Goal: Information Seeking & Learning: Learn about a topic

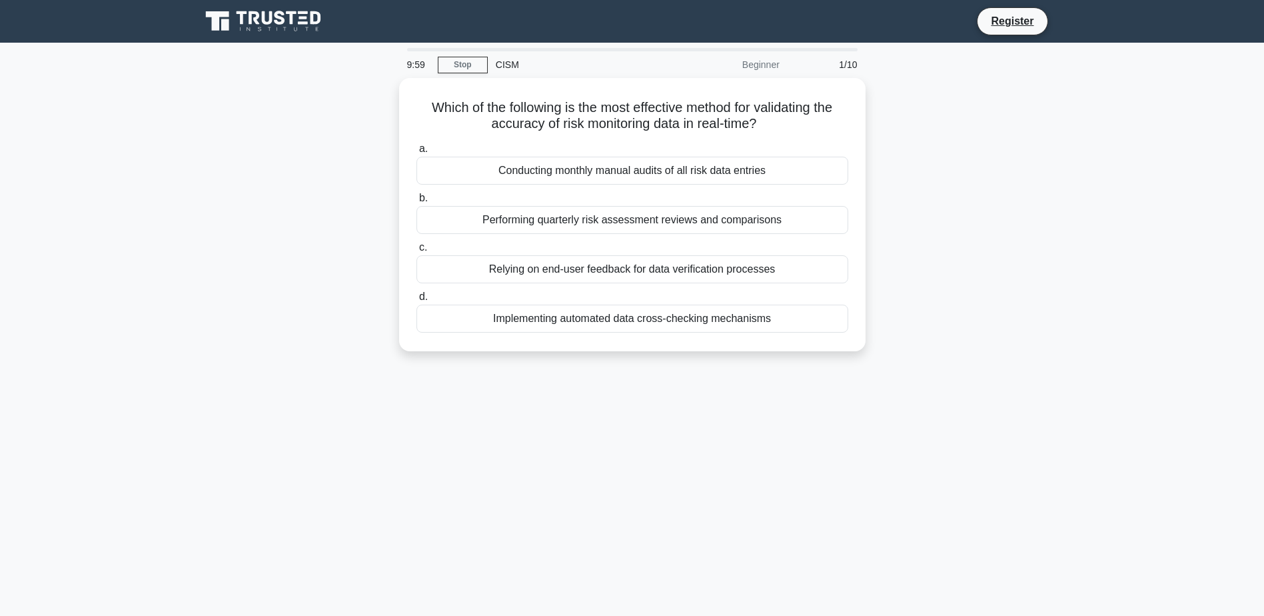
scroll to position [422, 0]
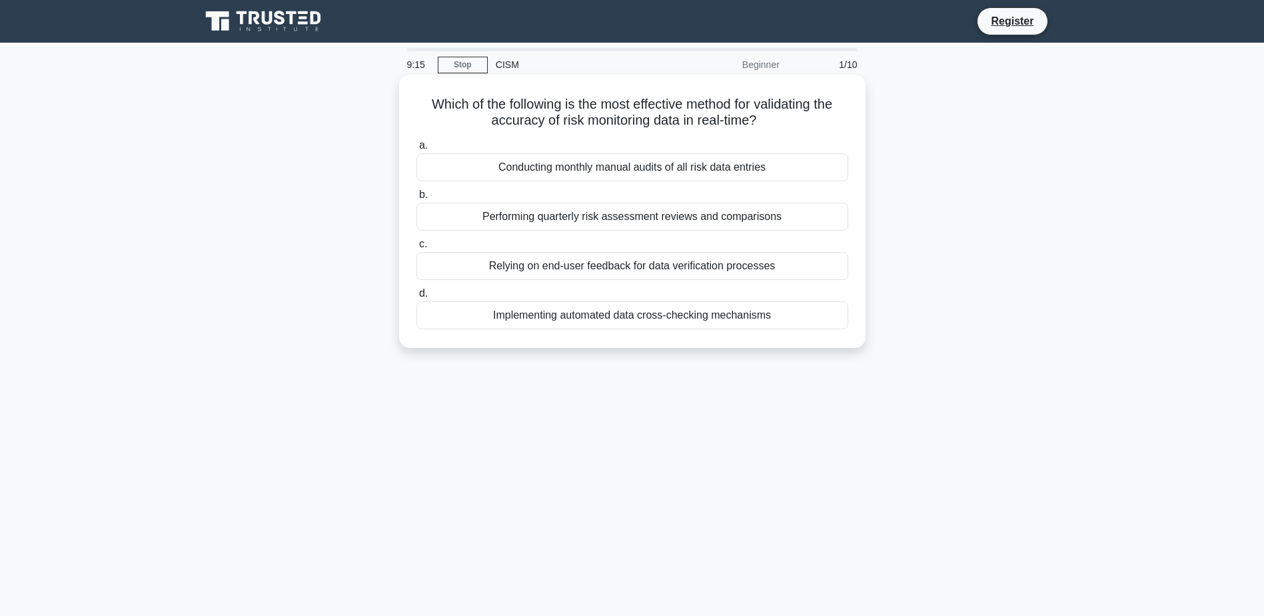
click at [685, 318] on div "Implementing automated data cross-checking mechanisms" at bounding box center [632, 315] width 432 height 28
click at [416, 298] on input "d. Implementing automated data cross-checking mechanisms" at bounding box center [416, 293] width 0 height 9
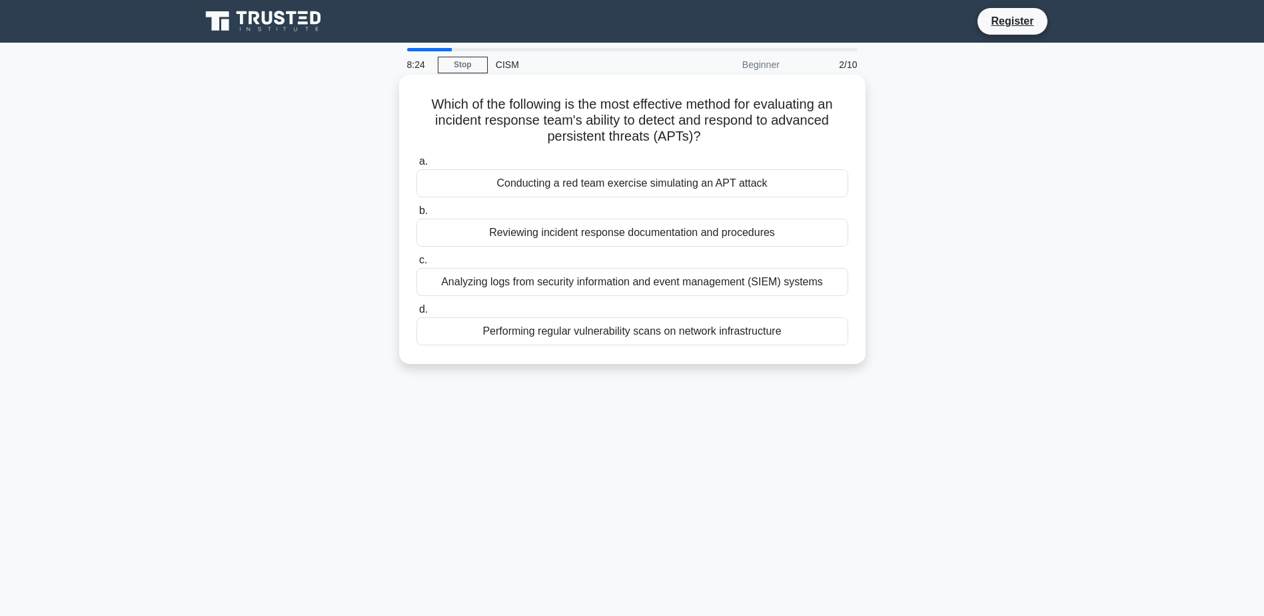
click at [708, 187] on div "Conducting a red team exercise simulating an APT attack" at bounding box center [632, 183] width 432 height 28
click at [416, 166] on input "a. Conducting a red team exercise simulating an APT attack" at bounding box center [416, 161] width 0 height 9
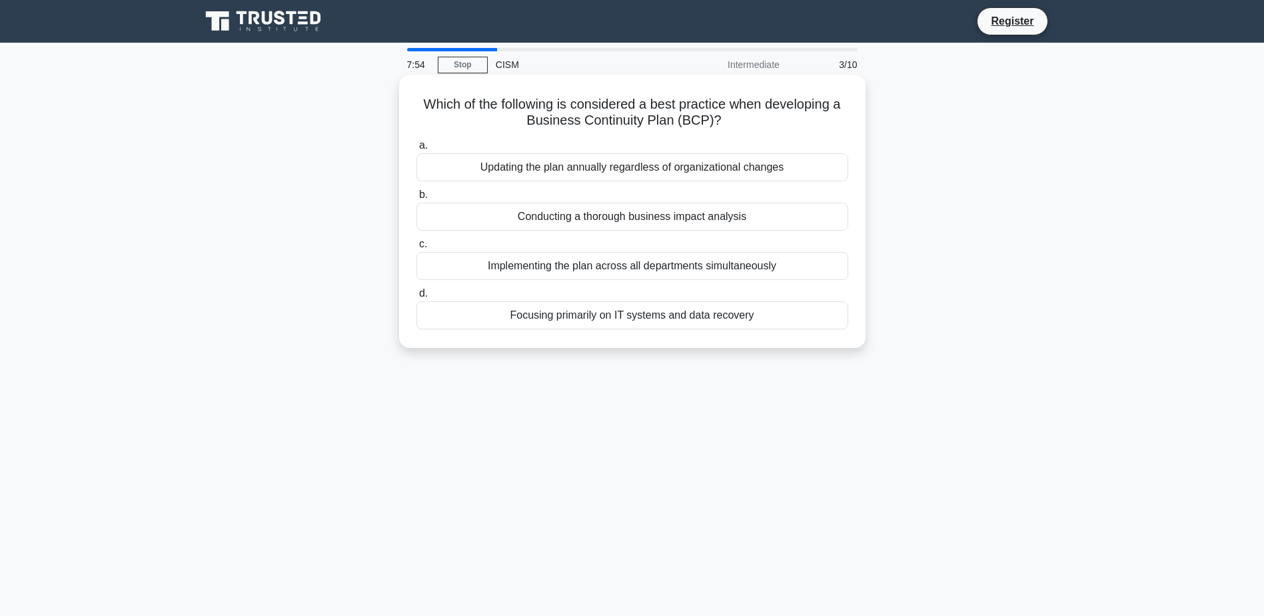
click at [676, 217] on div "Conducting a thorough business impact analysis" at bounding box center [632, 217] width 432 height 28
click at [416, 199] on input "b. Conducting a thorough business impact analysis" at bounding box center [416, 195] width 0 height 9
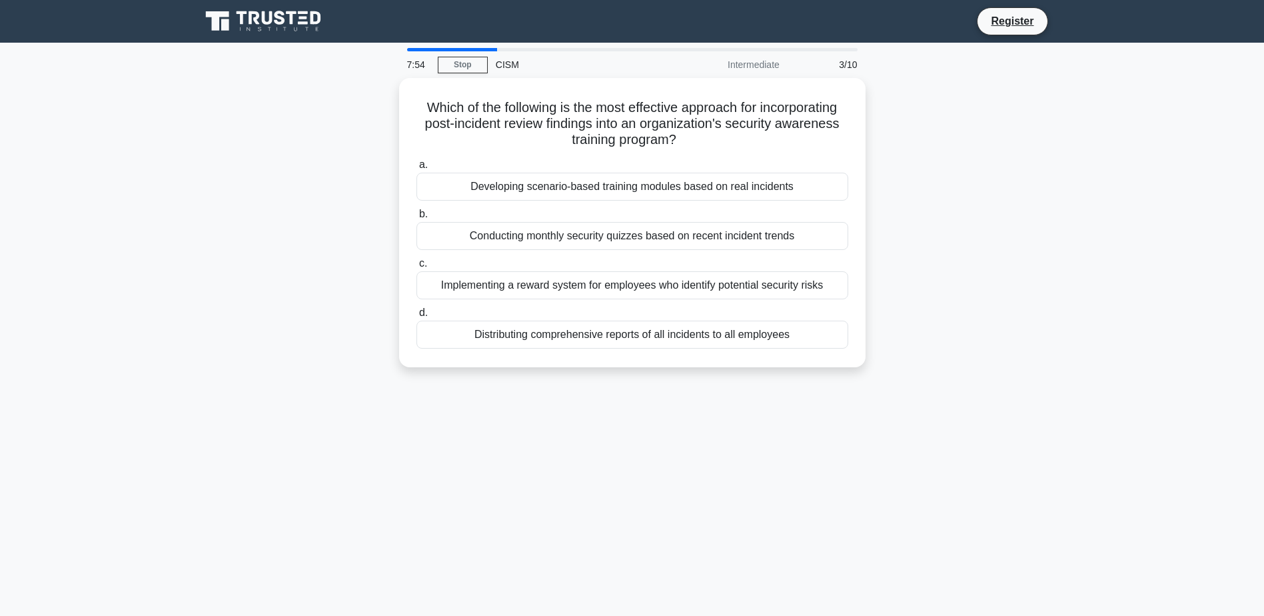
click at [676, 217] on label "b. Conducting monthly security quizzes based on recent incident trends" at bounding box center [632, 228] width 432 height 44
click at [416, 217] on input "b. Conducting monthly security quizzes based on recent incident trends" at bounding box center [416, 214] width 0 height 9
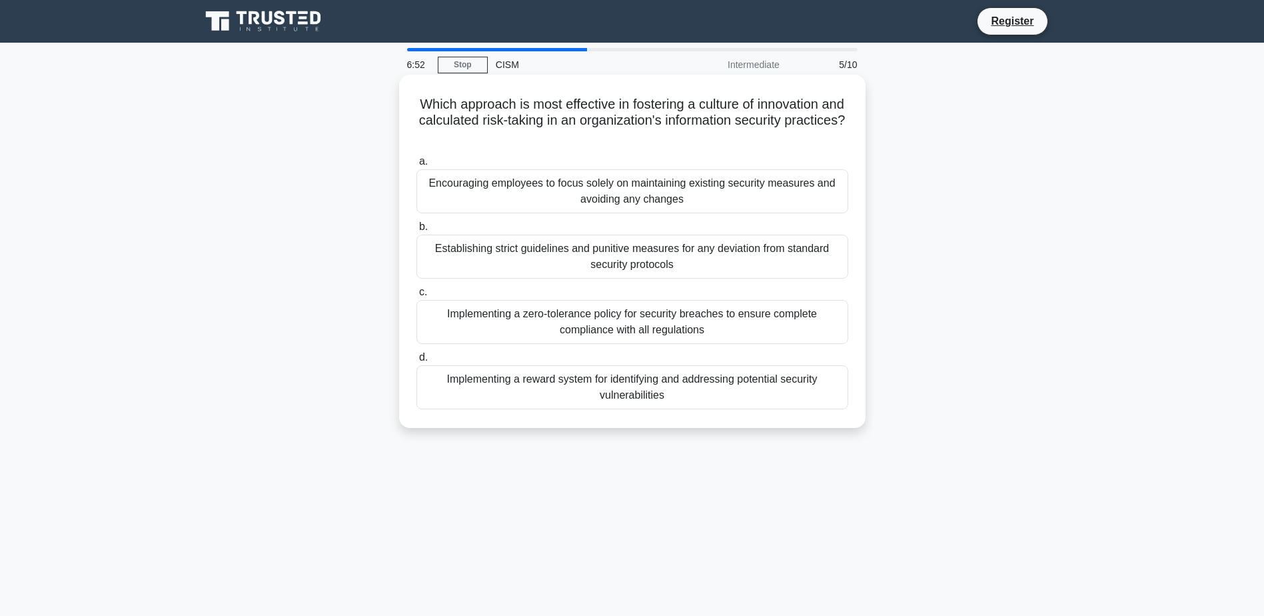
click at [756, 390] on div "Implementing a reward system for identifying and addressing potential security …" at bounding box center [632, 387] width 432 height 44
click at [416, 362] on input "d. Implementing a reward system for identifying and addressing potential securi…" at bounding box center [416, 357] width 0 height 9
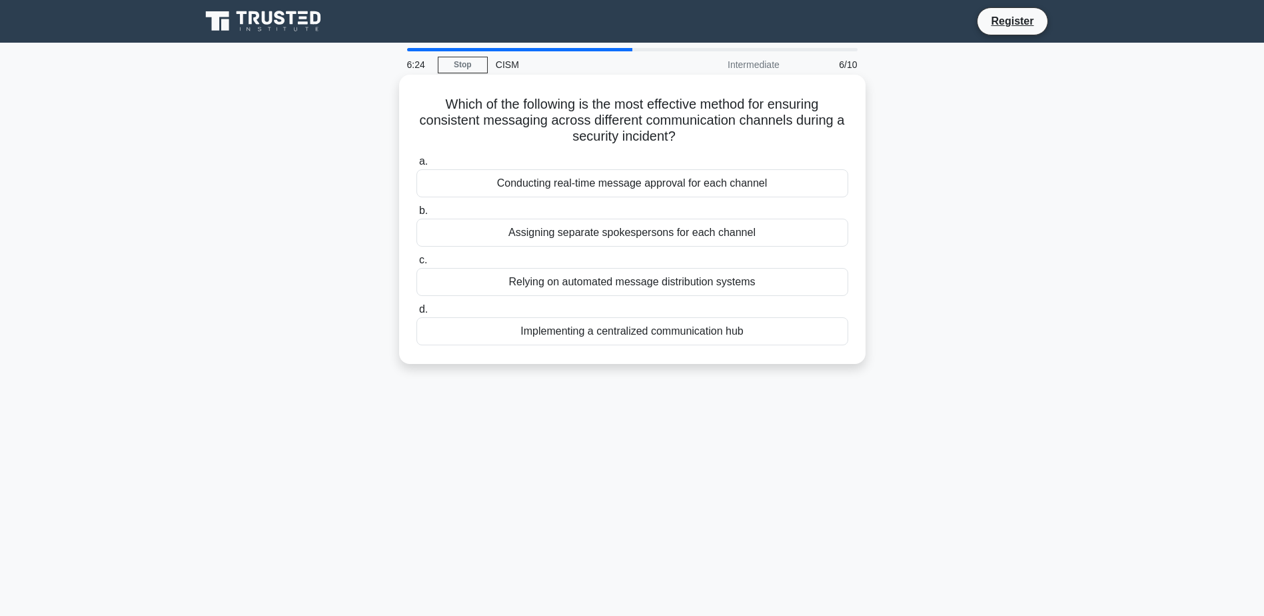
click at [774, 330] on div "Implementing a centralized communication hub" at bounding box center [632, 331] width 432 height 28
click at [416, 314] on input "d. Implementing a centralized communication hub" at bounding box center [416, 309] width 0 height 9
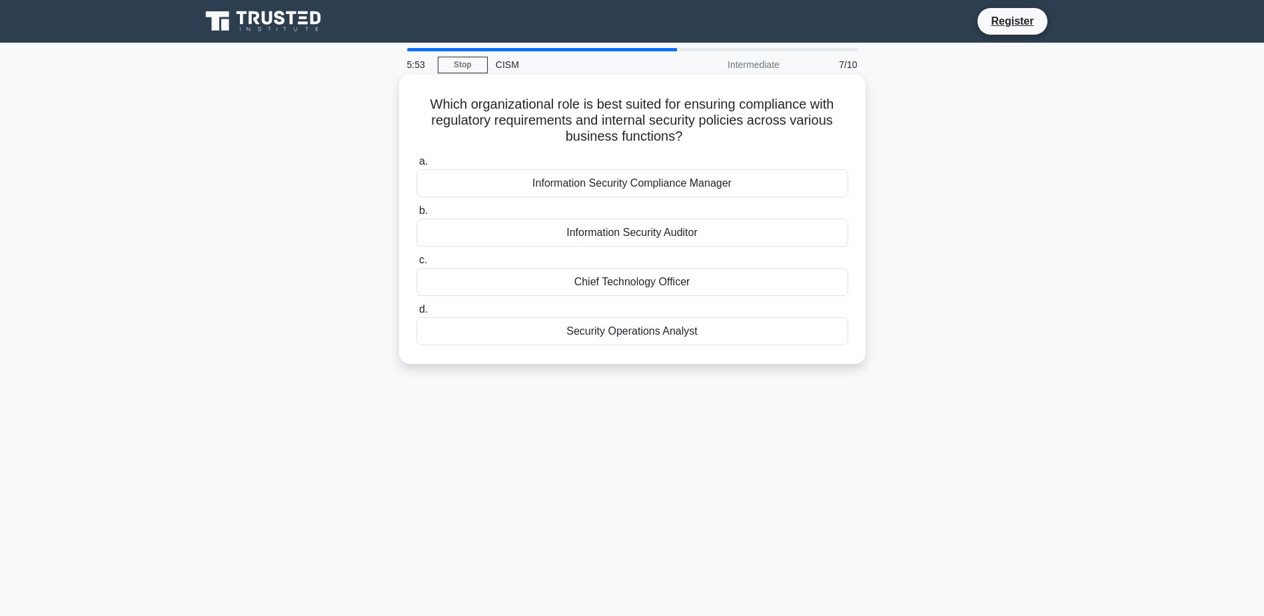
click at [764, 282] on div "Chief Technology Officer" at bounding box center [632, 282] width 432 height 28
click at [416, 264] on input "c. Chief Technology Officer" at bounding box center [416, 260] width 0 height 9
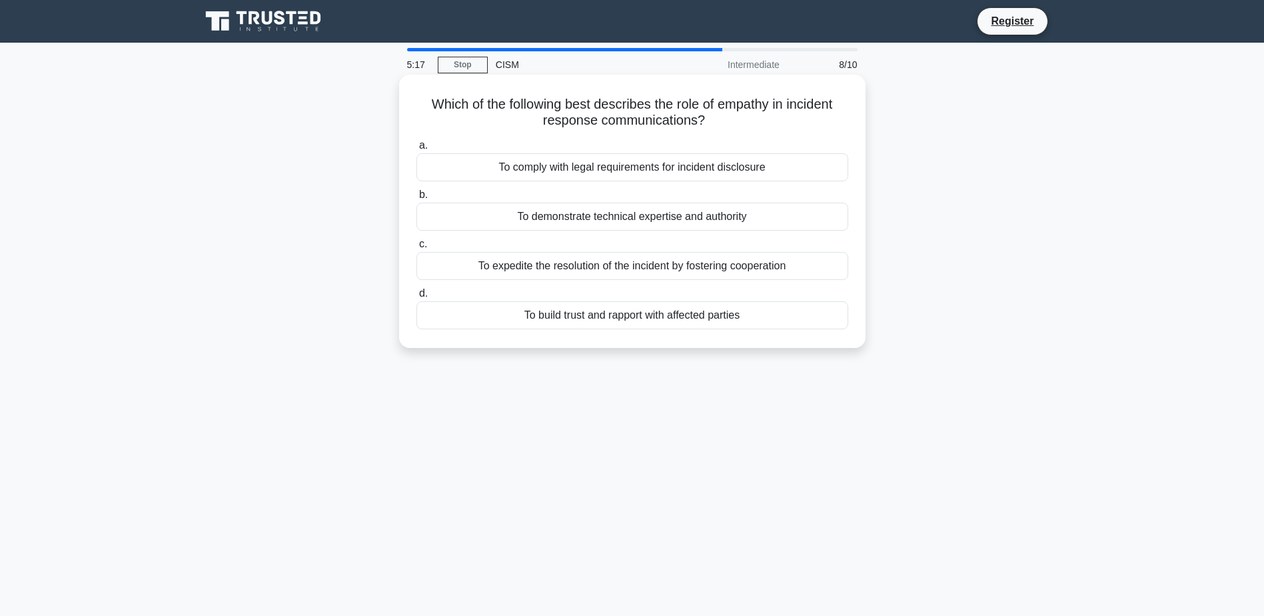
click at [767, 314] on div "To build trust and rapport with affected parties" at bounding box center [632, 315] width 432 height 28
click at [416, 298] on input "d. To build trust and rapport with affected parties" at bounding box center [416, 293] width 0 height 9
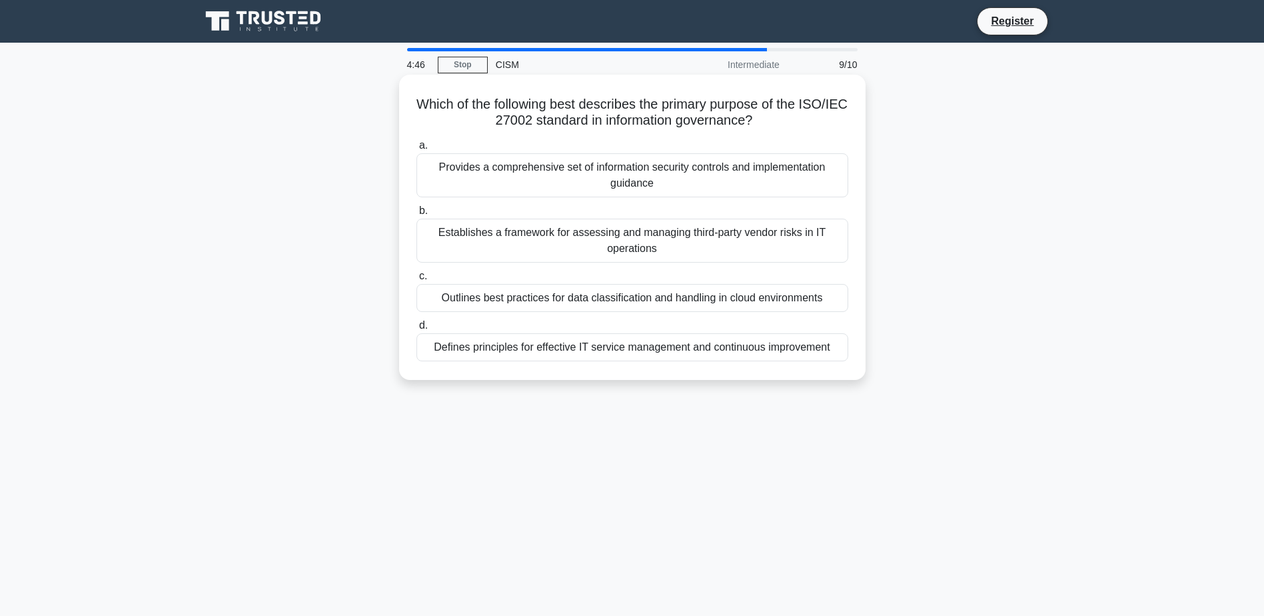
click at [763, 182] on div "Provides a comprehensive set of information security controls and implementatio…" at bounding box center [632, 175] width 432 height 44
click at [416, 150] on input "a. Provides a comprehensive set of information security controls and implementa…" at bounding box center [416, 145] width 0 height 9
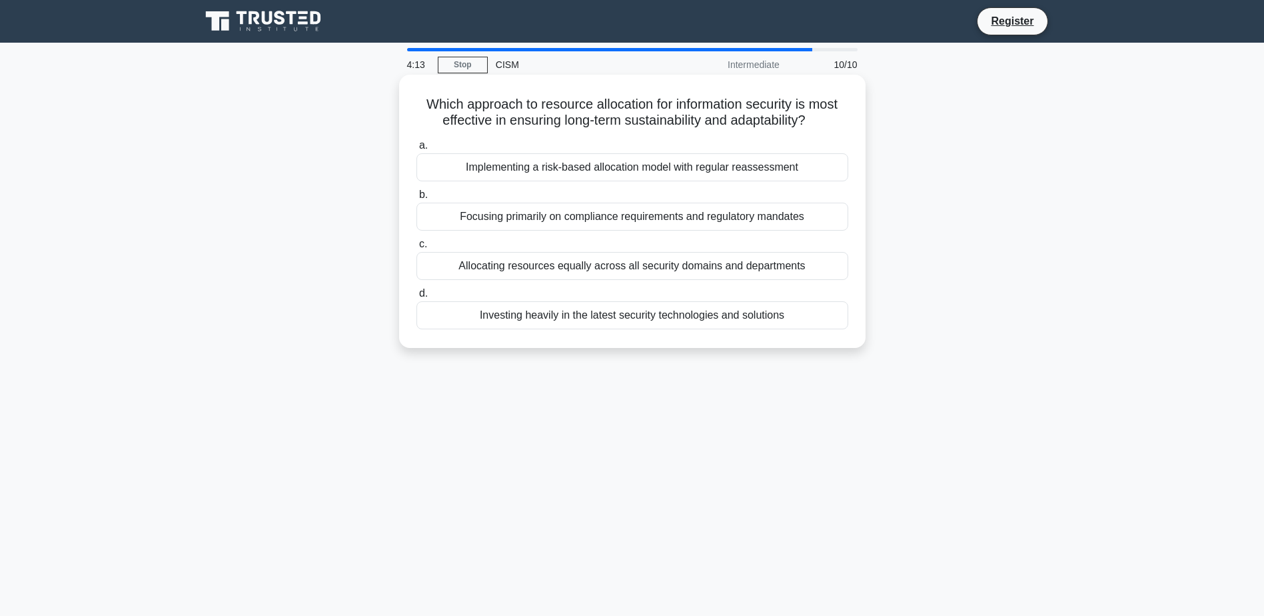
click at [658, 171] on div "Implementing a risk-based allocation model with regular reassessment" at bounding box center [632, 167] width 432 height 28
click at [416, 150] on input "a. Implementing a risk-based allocation model with regular reassessment" at bounding box center [416, 145] width 0 height 9
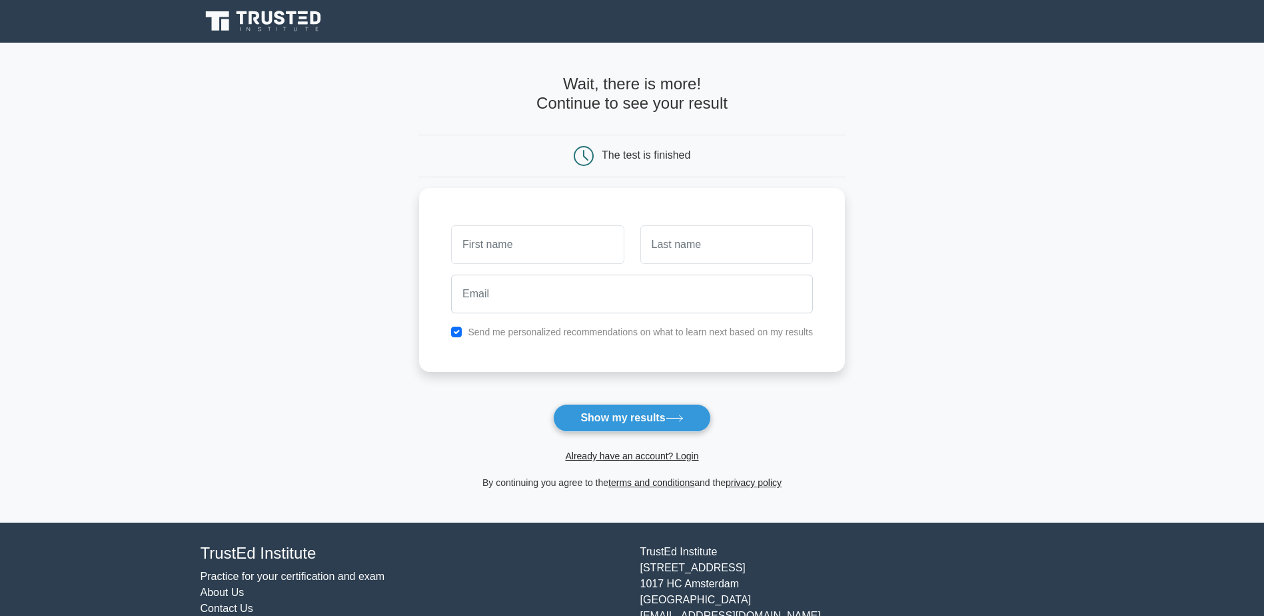
scroll to position [422, 0]
click at [638, 417] on button "Show my results" at bounding box center [631, 418] width 157 height 28
click at [514, 234] on input "text" at bounding box center [537, 241] width 173 height 39
type input "Pessy"
click at [508, 290] on input "email" at bounding box center [632, 290] width 362 height 39
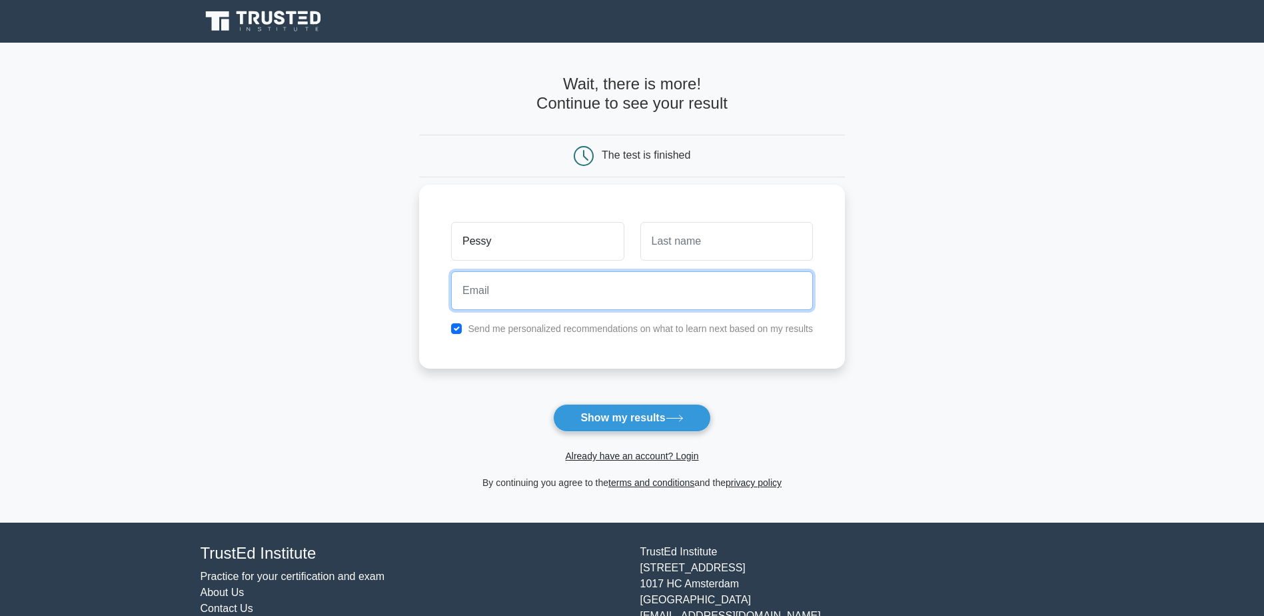
type input "[EMAIL_ADDRESS][DOMAIN_NAME]"
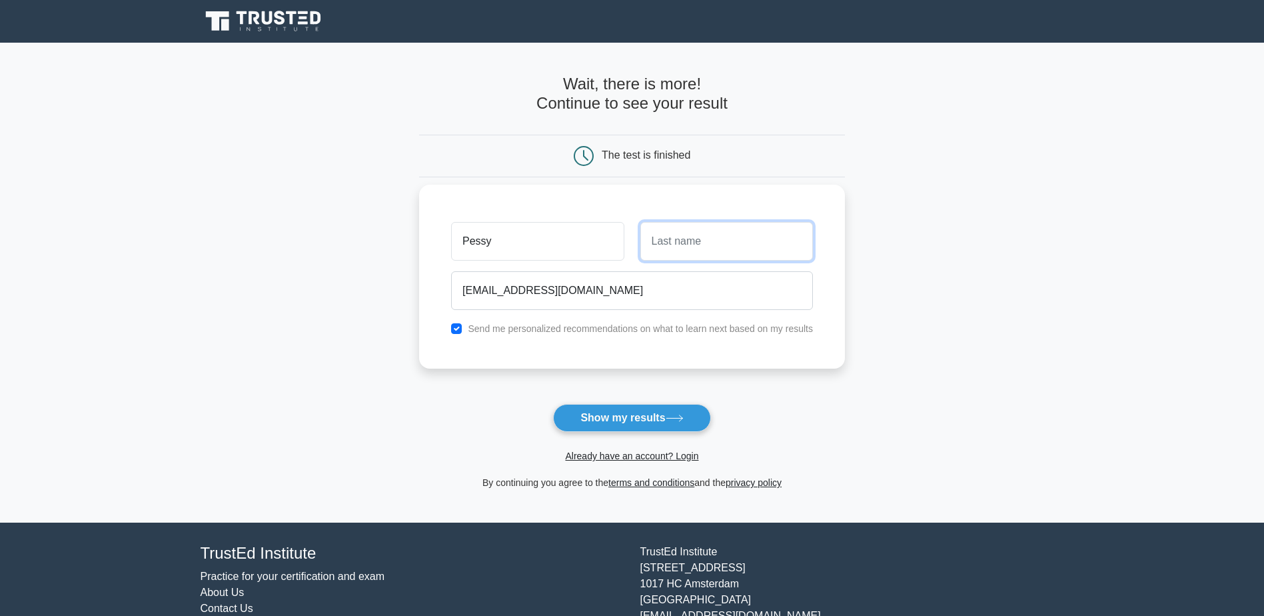
click at [667, 234] on input "text" at bounding box center [726, 241] width 173 height 39
type input "Chinda"
click at [459, 326] on input "checkbox" at bounding box center [456, 328] width 11 height 11
checkbox input "false"
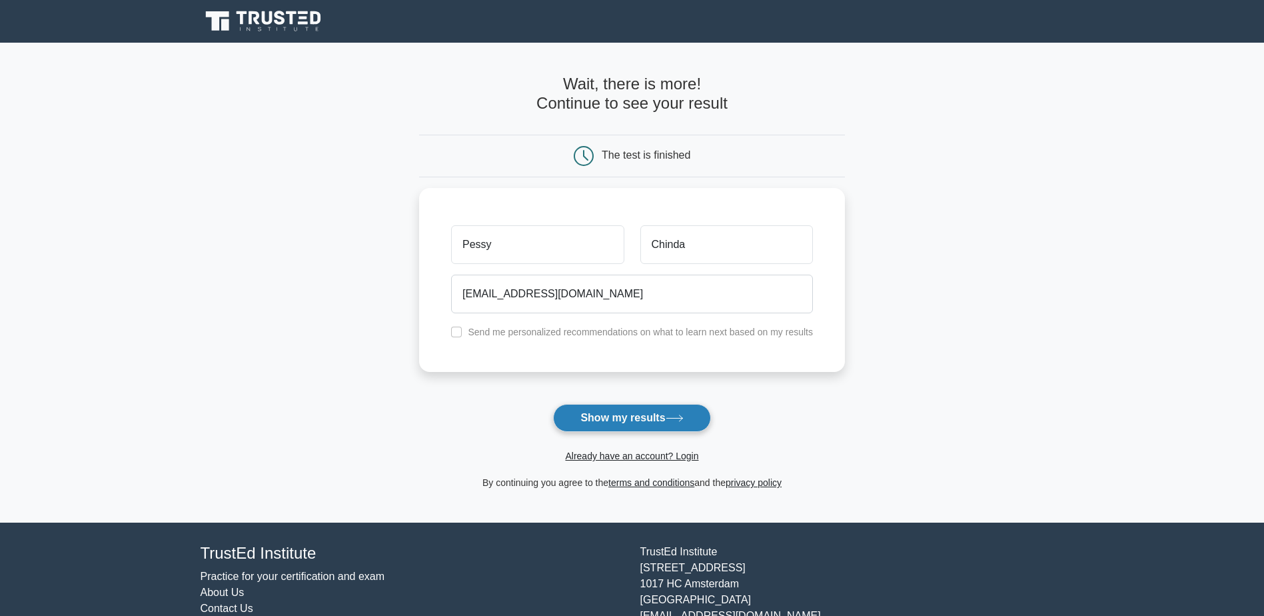
click at [641, 422] on button "Show my results" at bounding box center [631, 418] width 157 height 28
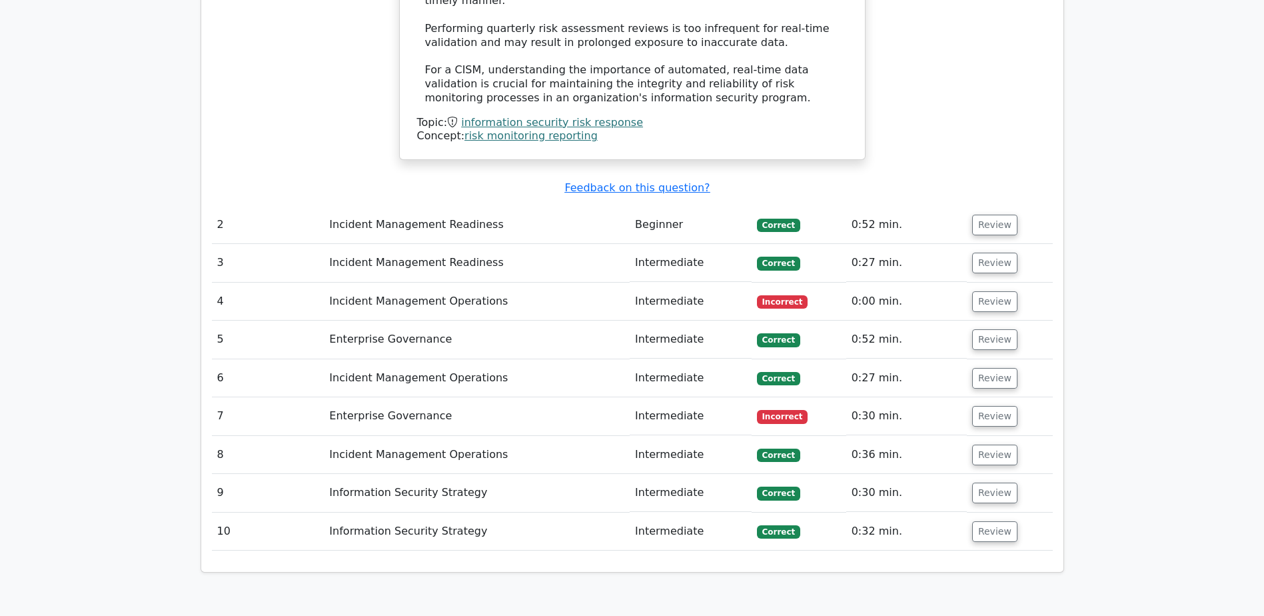
scroll to position [1799, 0]
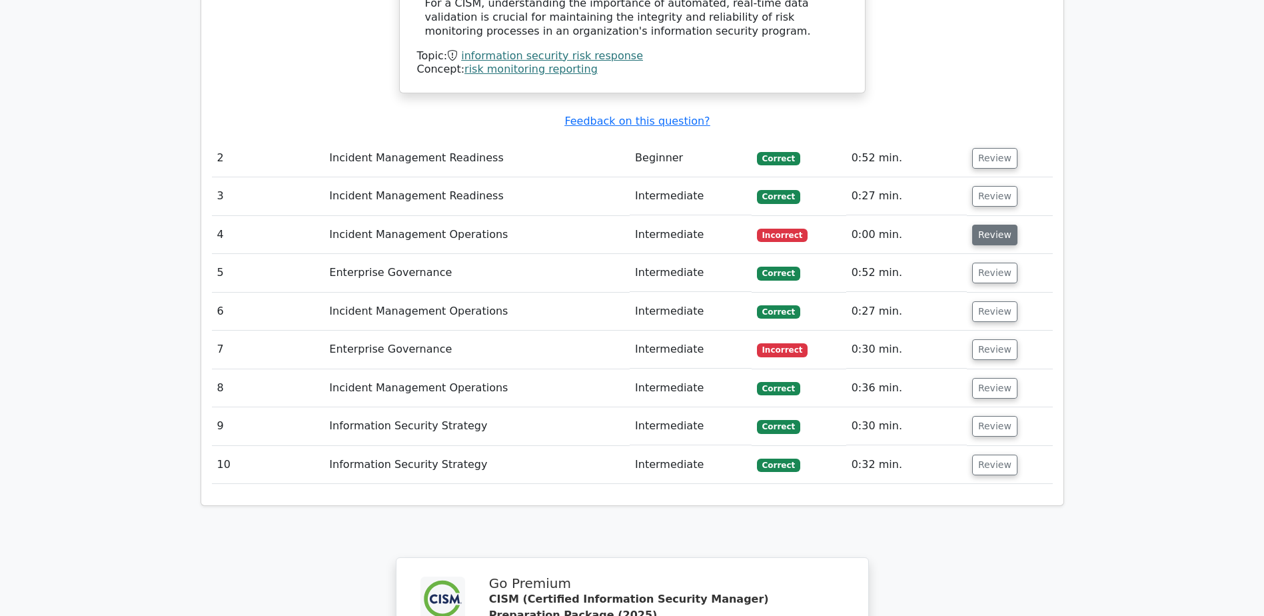
click at [983, 225] on button "Review" at bounding box center [994, 235] width 45 height 21
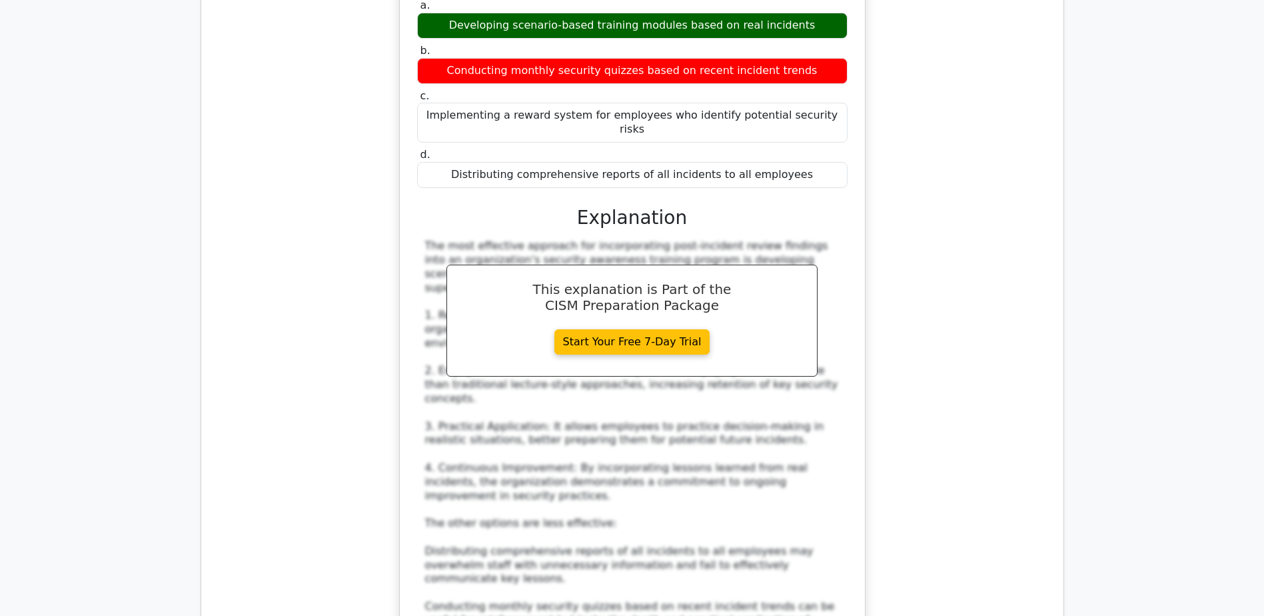
scroll to position [2532, 0]
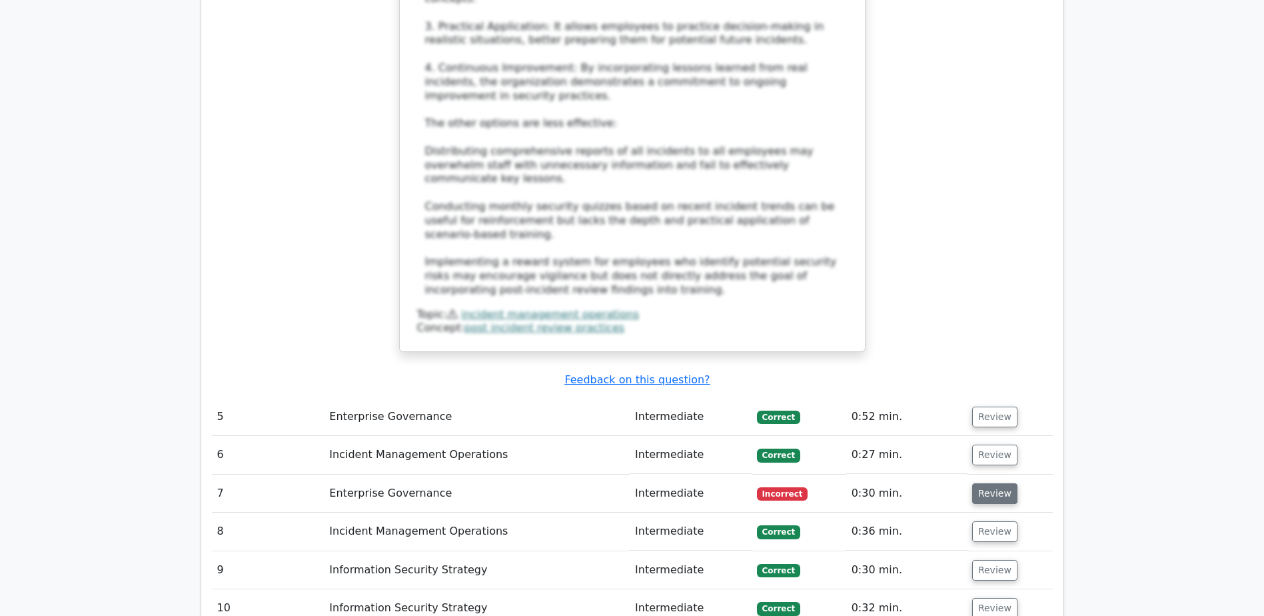
click at [994, 483] on button "Review" at bounding box center [994, 493] width 45 height 21
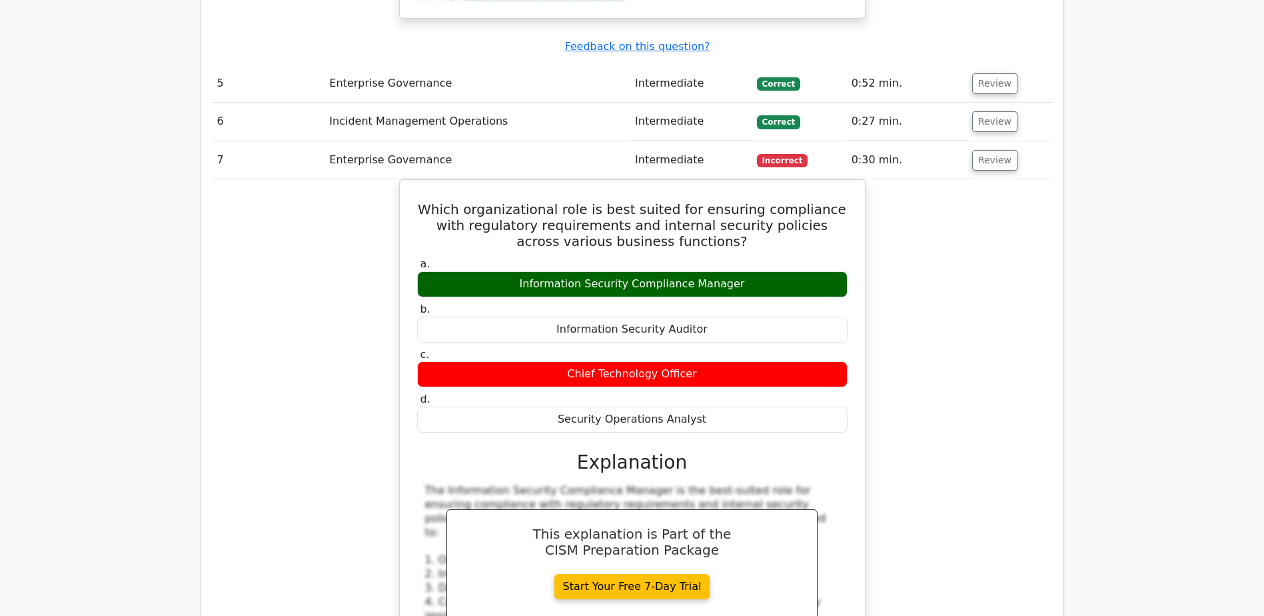
scroll to position [2931, 0]
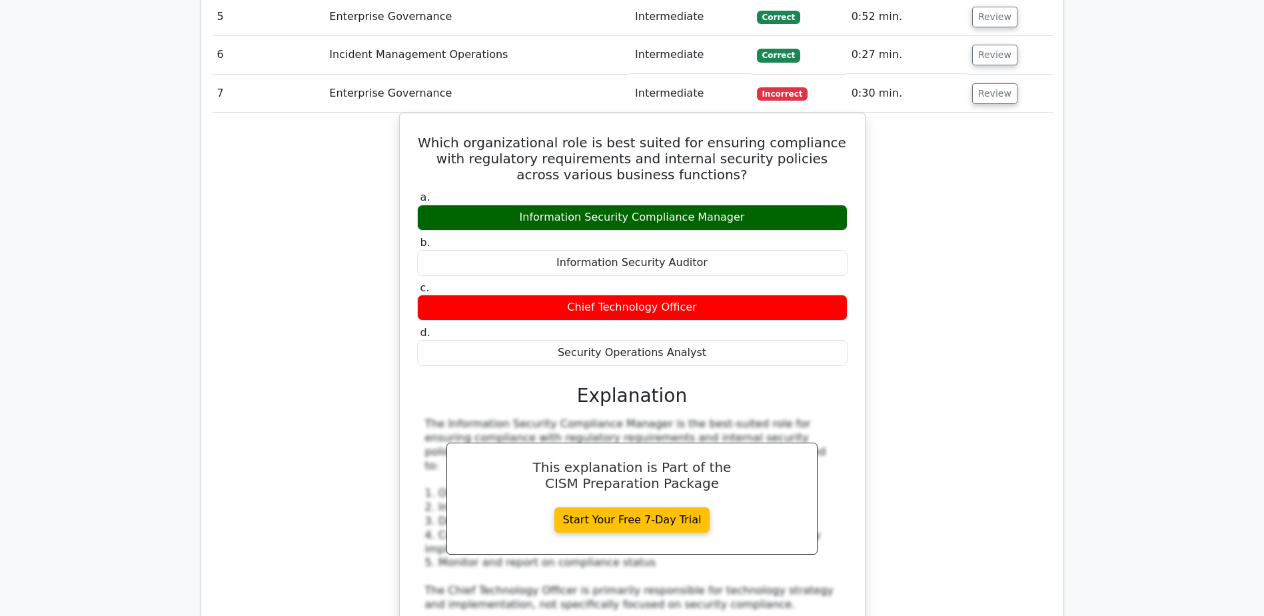
click at [988, 421] on div "Which organizational role is best suited for ensuring compliance with regulator…" at bounding box center [632, 495] width 841 height 764
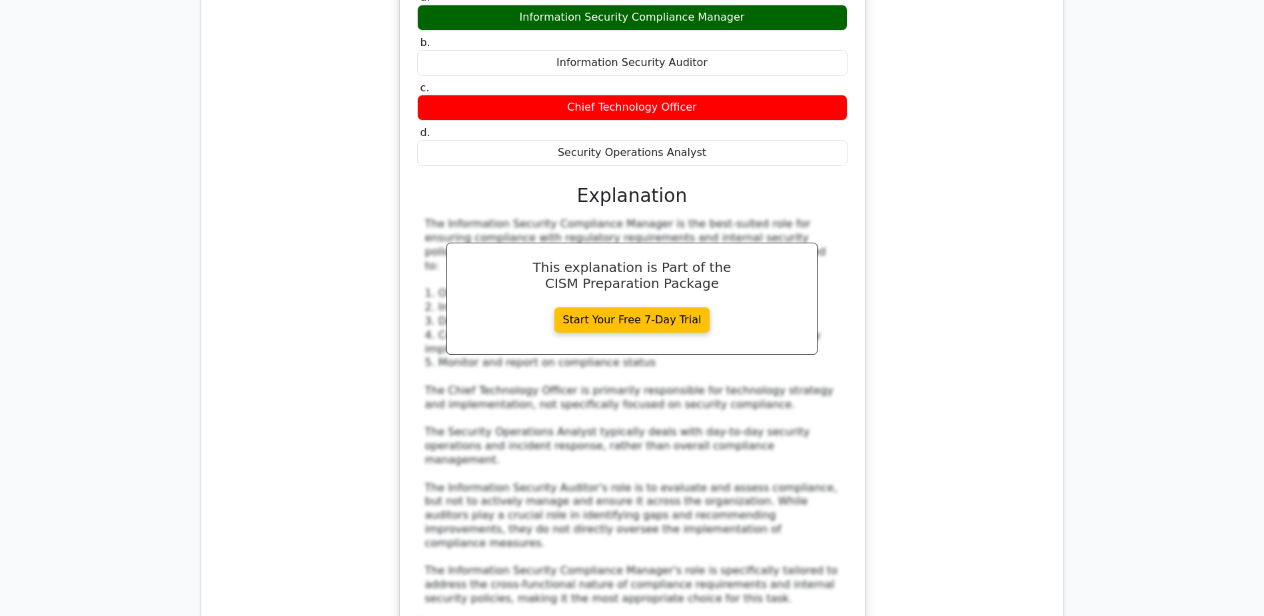
scroll to position [3265, 0]
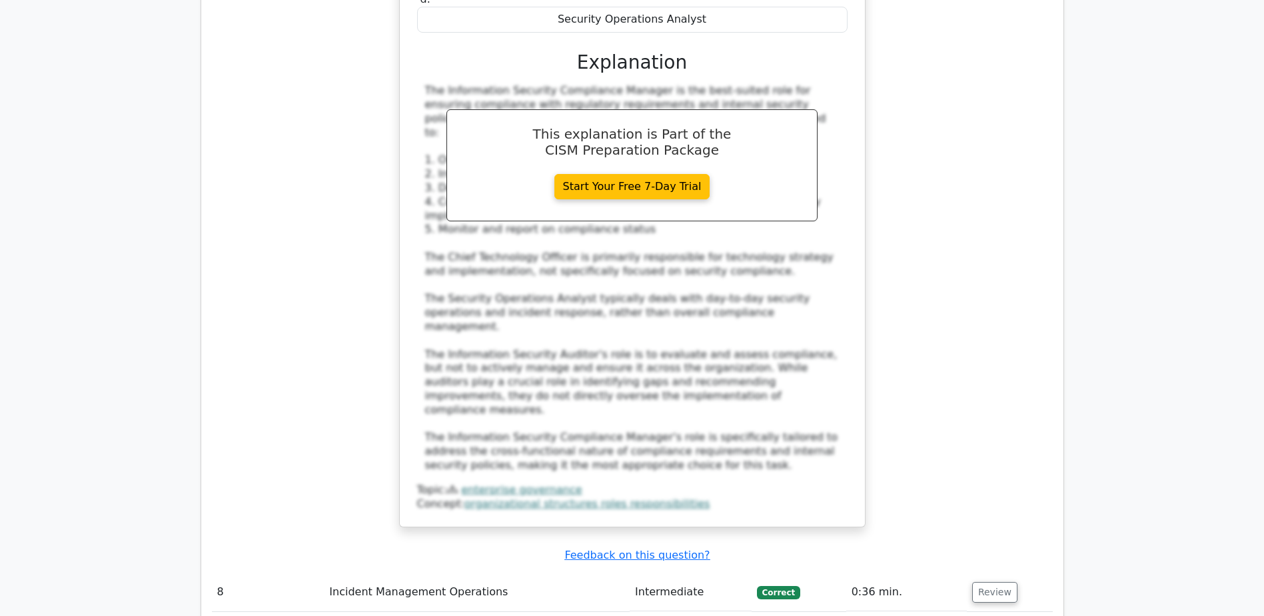
click at [1043, 548] on div "Submit feedback Feedback on this question?" at bounding box center [637, 555] width 841 height 14
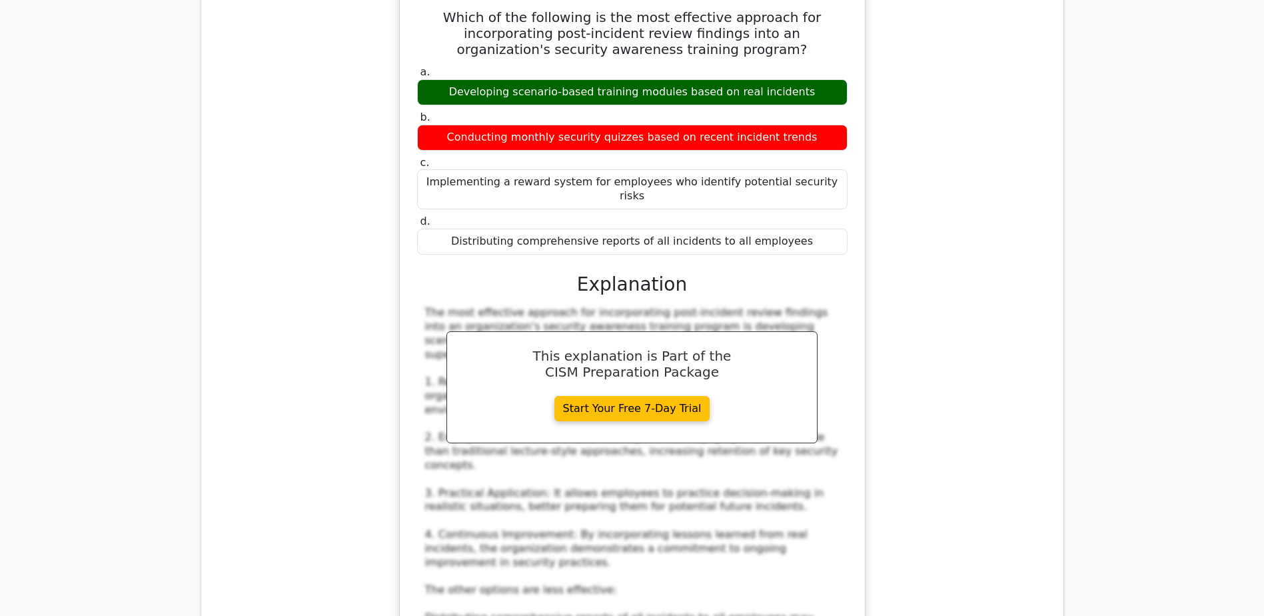
scroll to position [1999, 0]
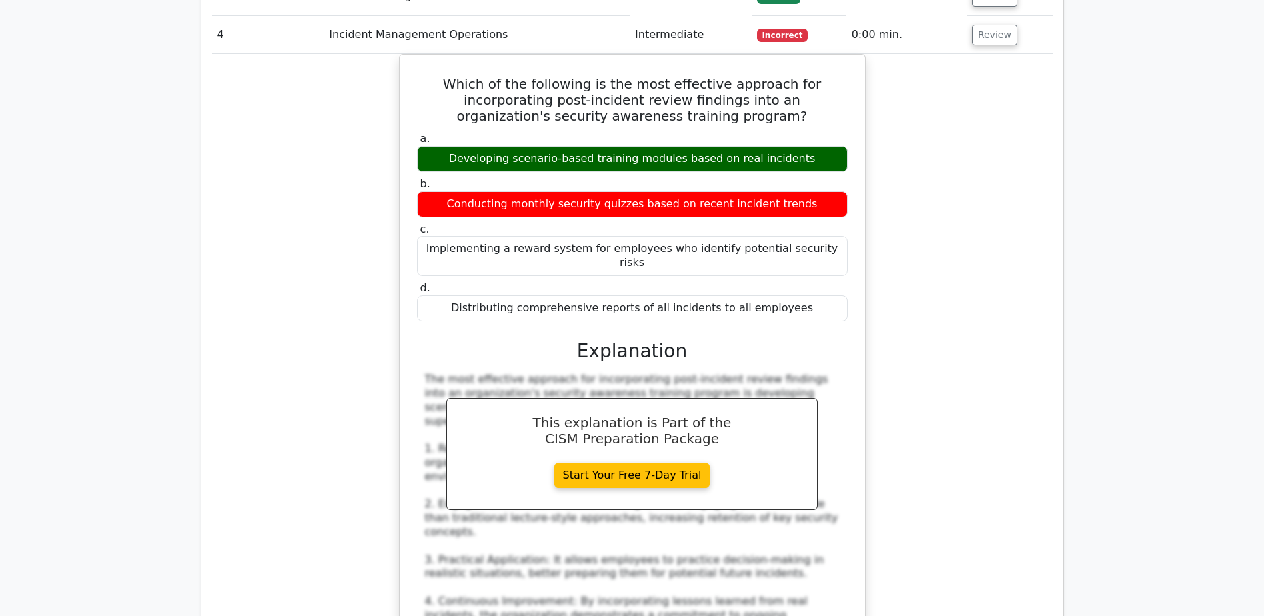
click at [1057, 330] on div "Question Analysis Question # Topic Difficulty Result Time Spent Action 1 Inform…" at bounding box center [632, 492] width 862 height 2966
click at [1001, 276] on div "Which of the following is the most effective approach for incorporating post-in…" at bounding box center [632, 477] width 841 height 847
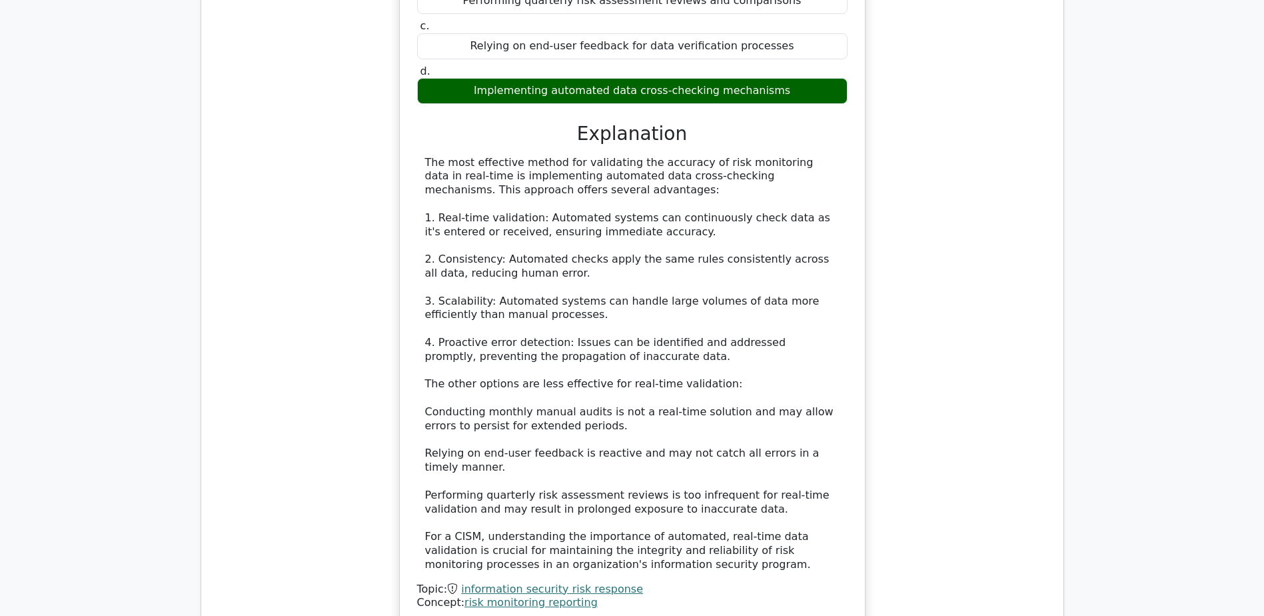
scroll to position [999, 0]
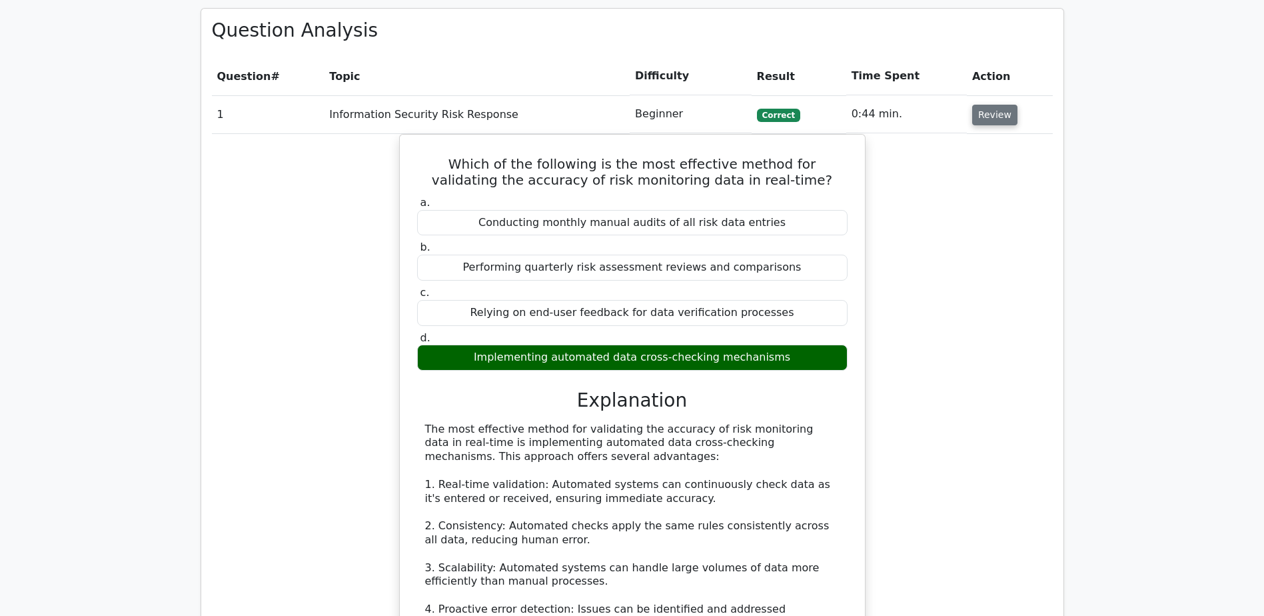
click at [988, 105] on button "Review" at bounding box center [994, 115] width 45 height 21
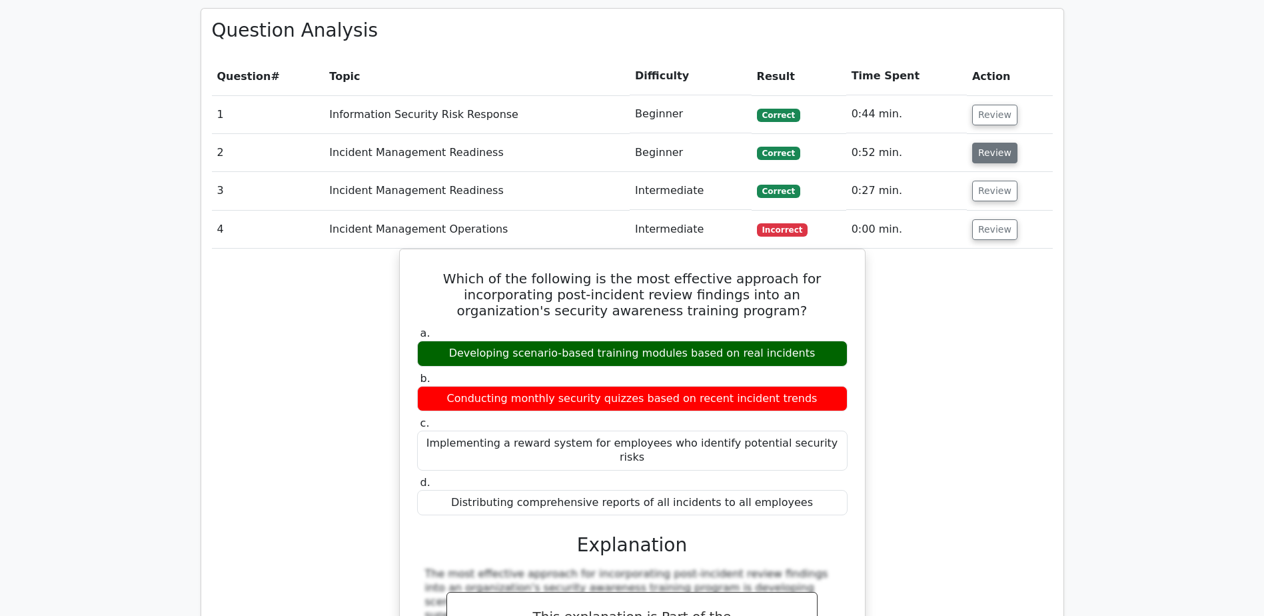
click at [987, 143] on button "Review" at bounding box center [994, 153] width 45 height 21
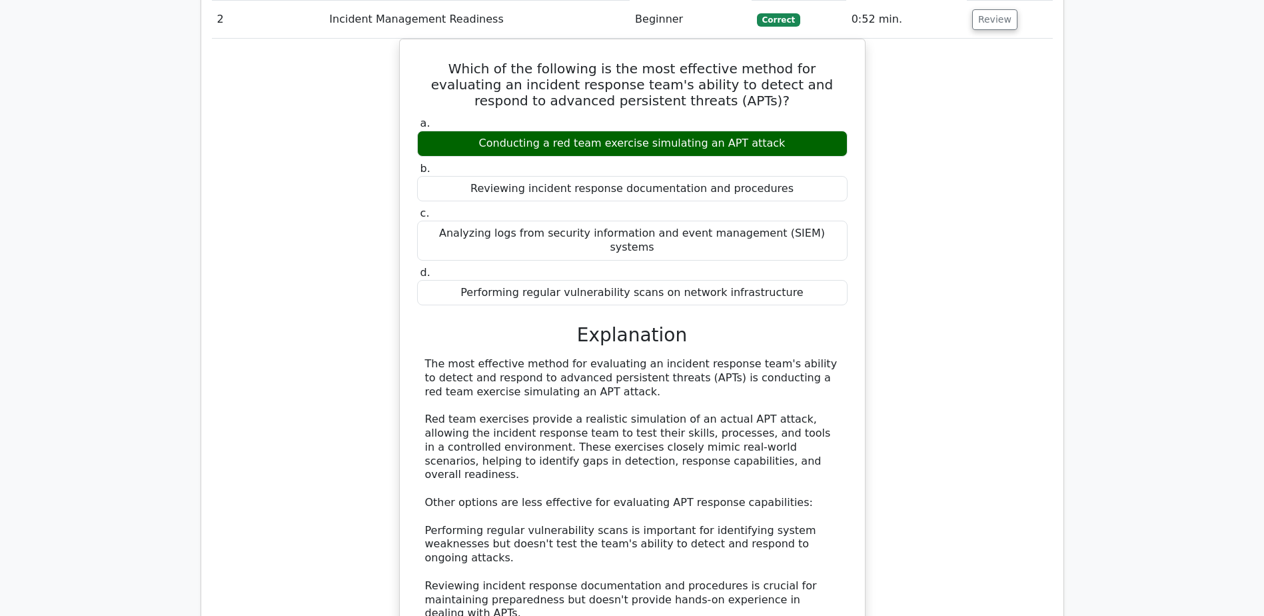
scroll to position [866, 0]
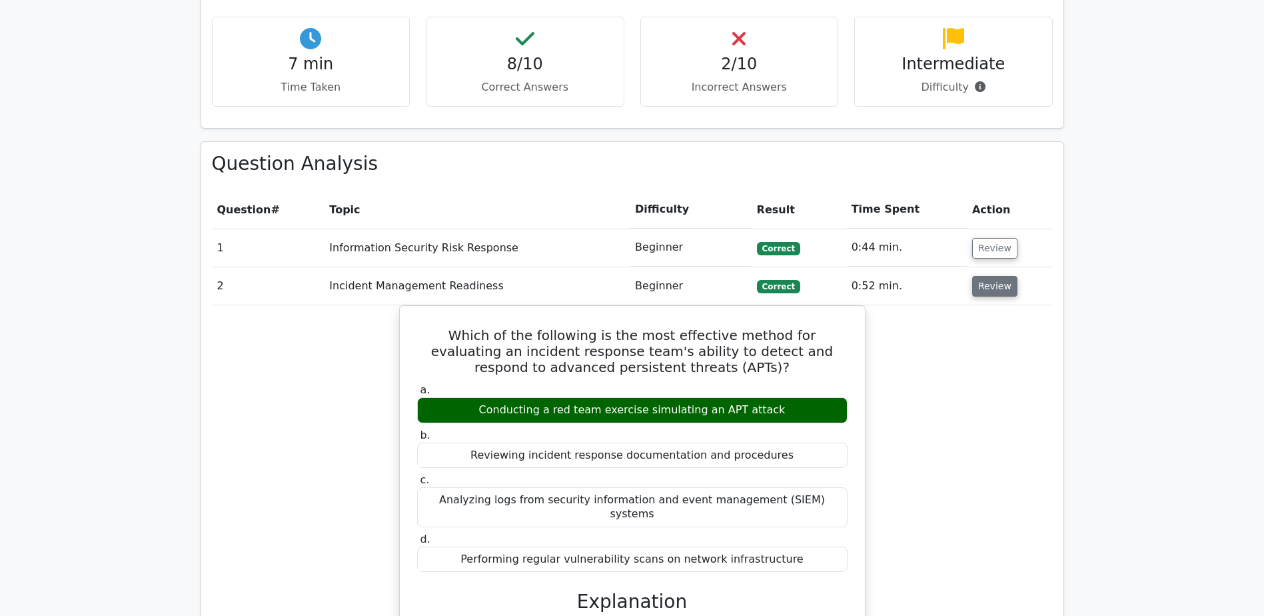
click at [993, 276] on button "Review" at bounding box center [994, 286] width 45 height 21
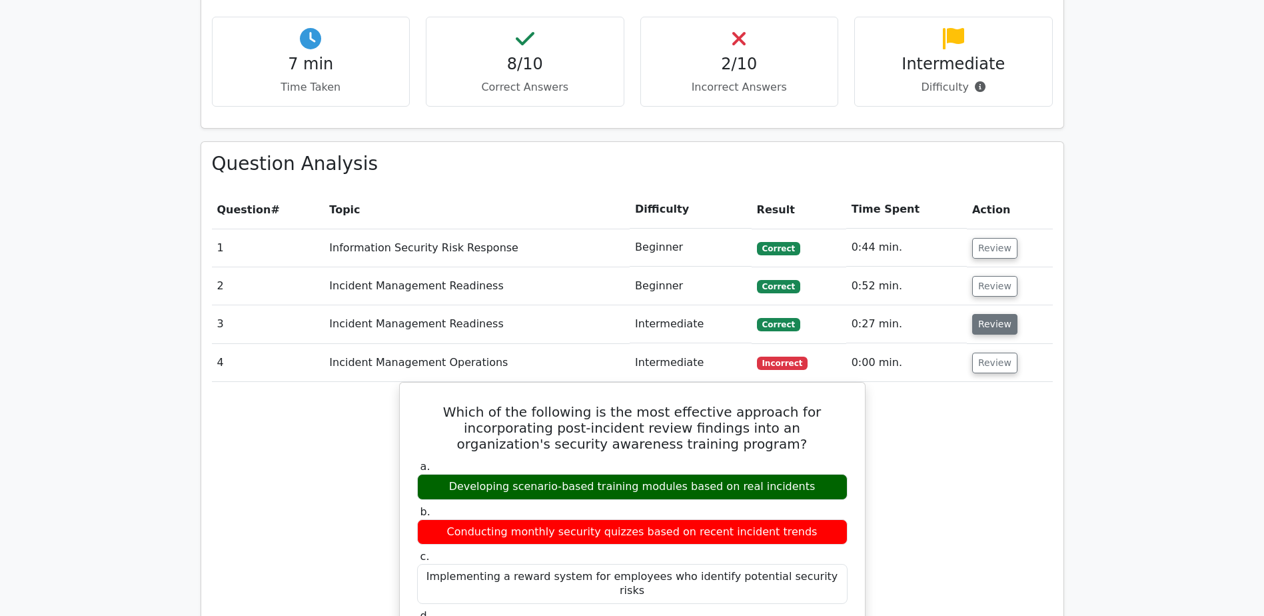
click at [998, 314] on button "Review" at bounding box center [994, 324] width 45 height 21
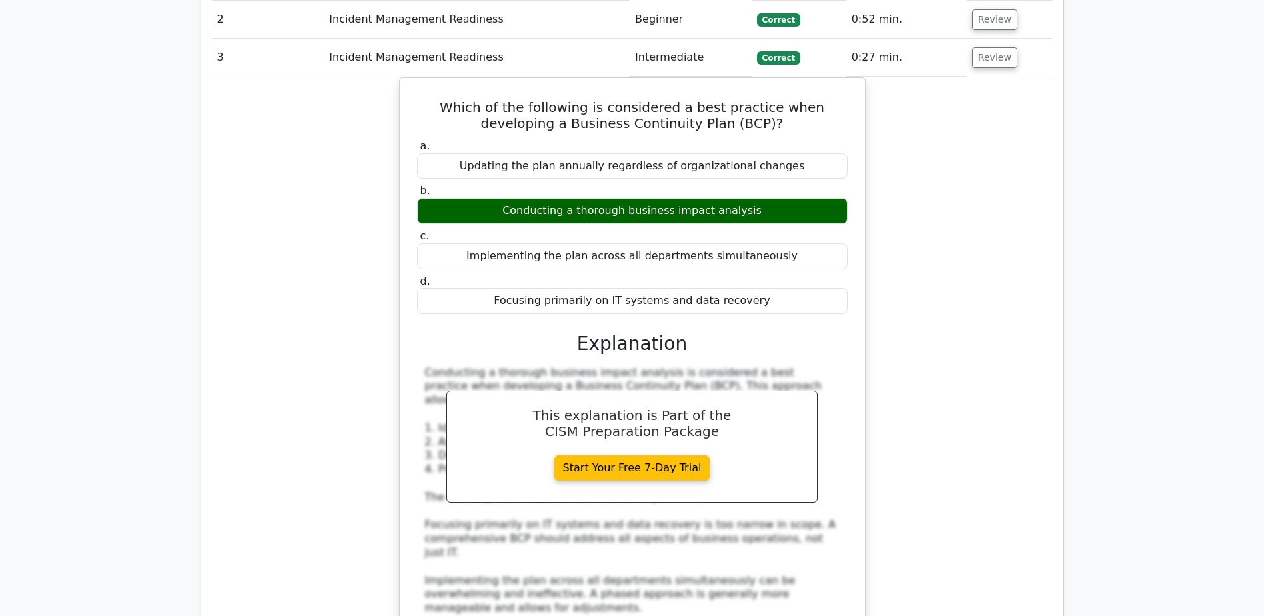
scroll to position [1066, 0]
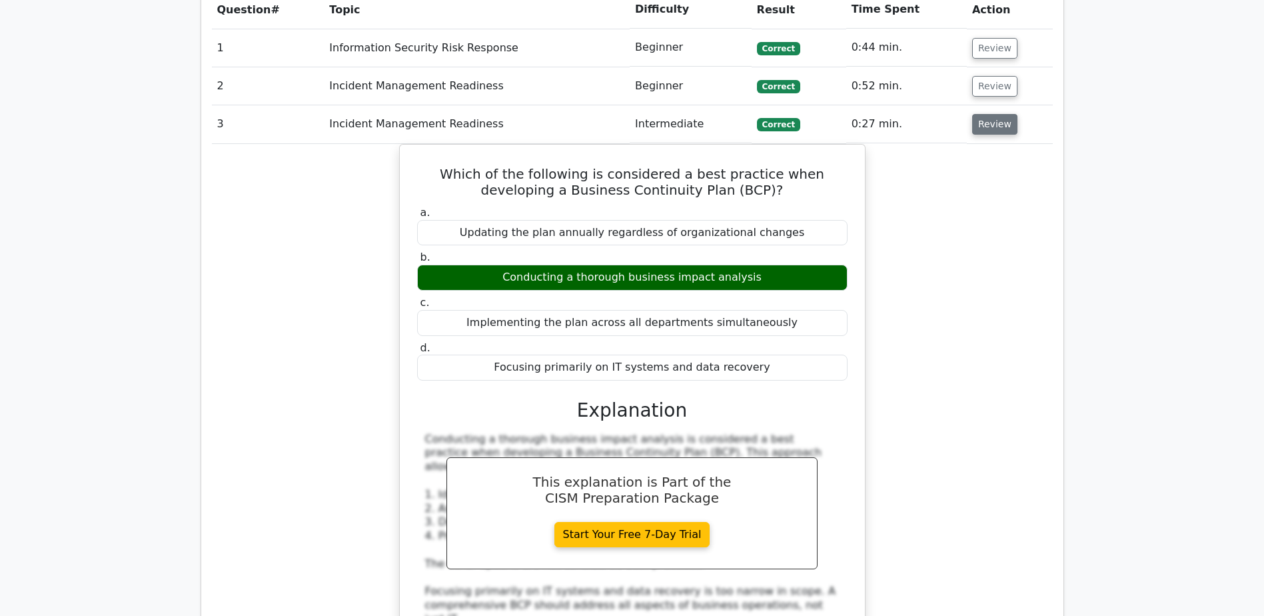
click at [990, 114] on button "Review" at bounding box center [994, 124] width 45 height 21
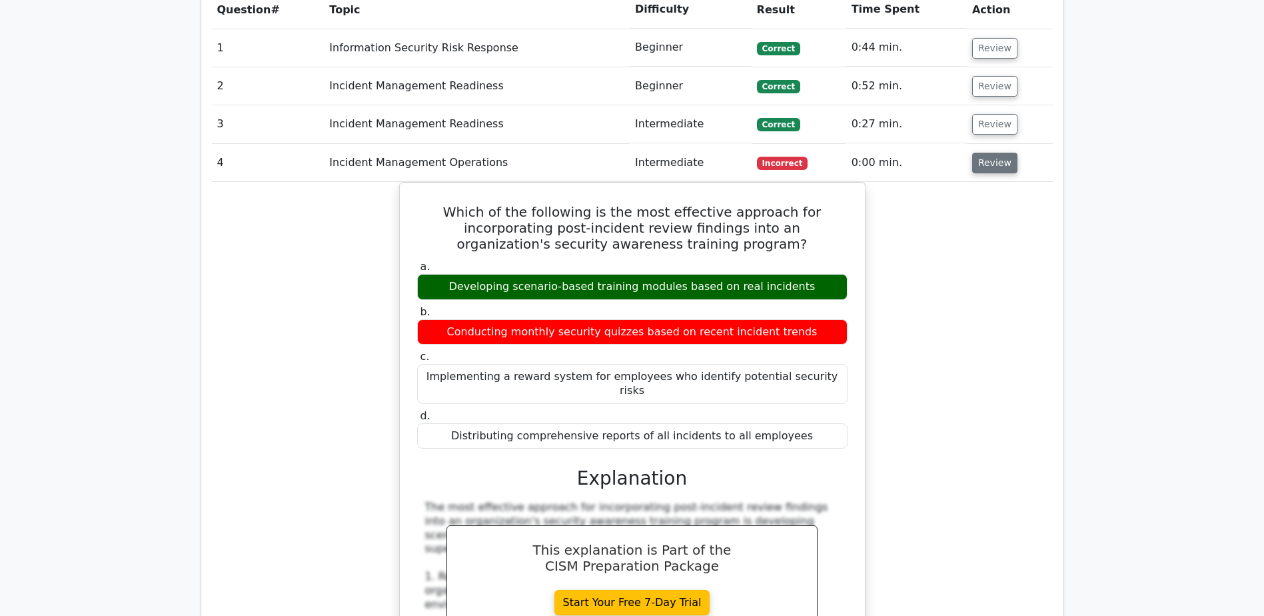
click at [989, 153] on button "Review" at bounding box center [994, 163] width 45 height 21
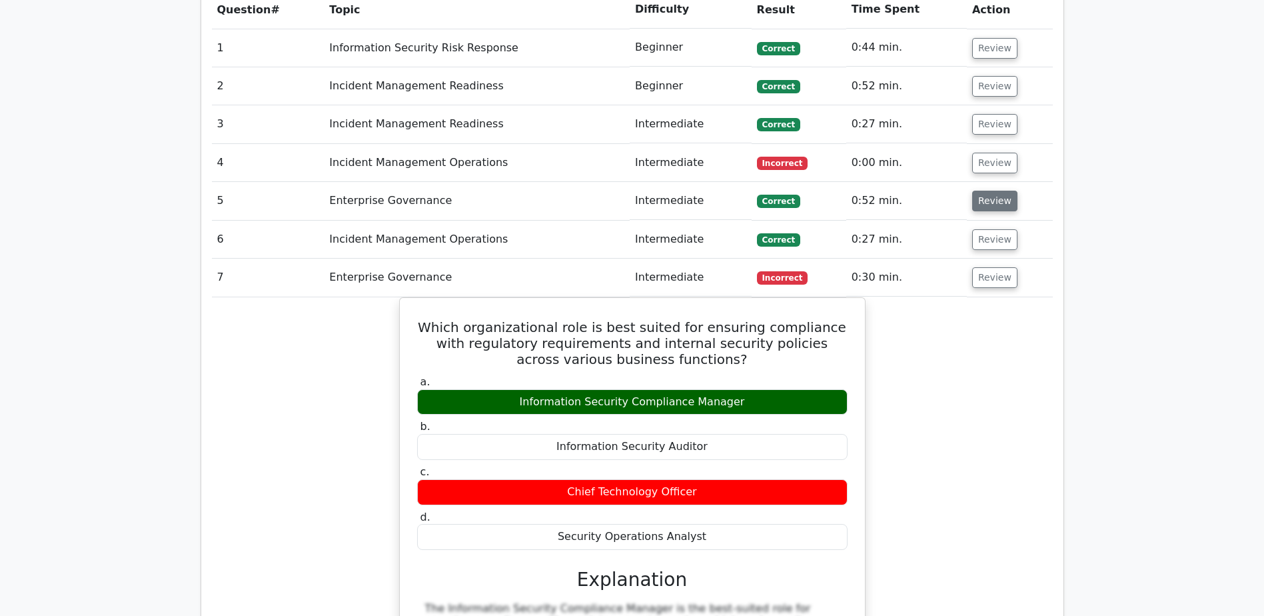
click at [989, 191] on button "Review" at bounding box center [994, 201] width 45 height 21
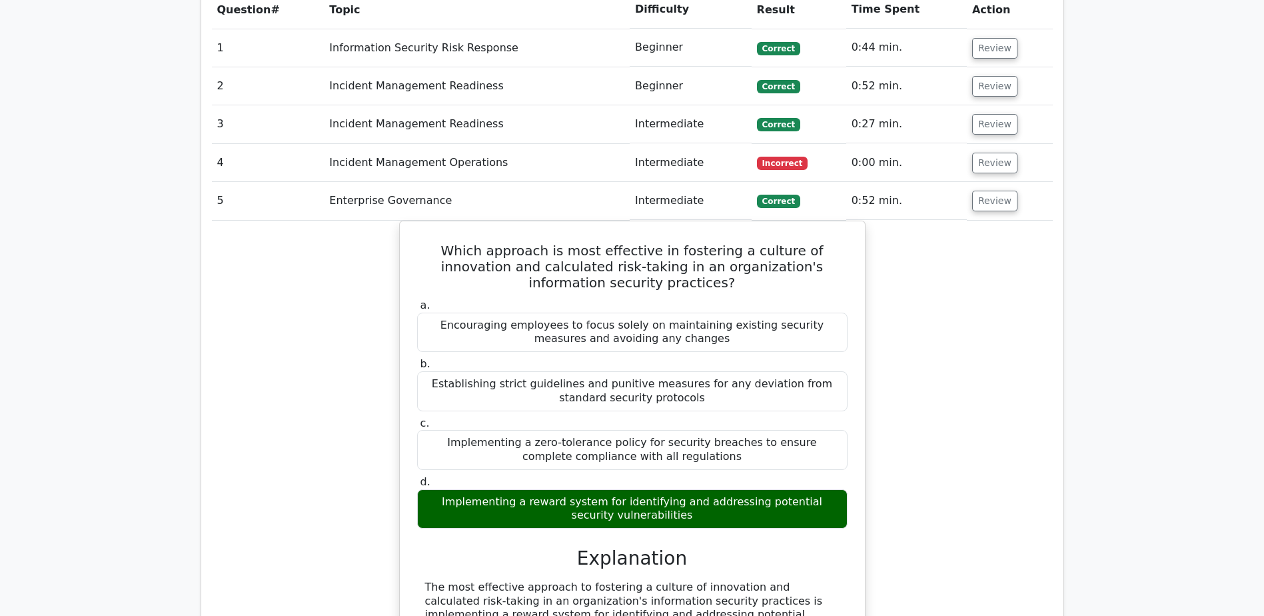
scroll to position [999, 0]
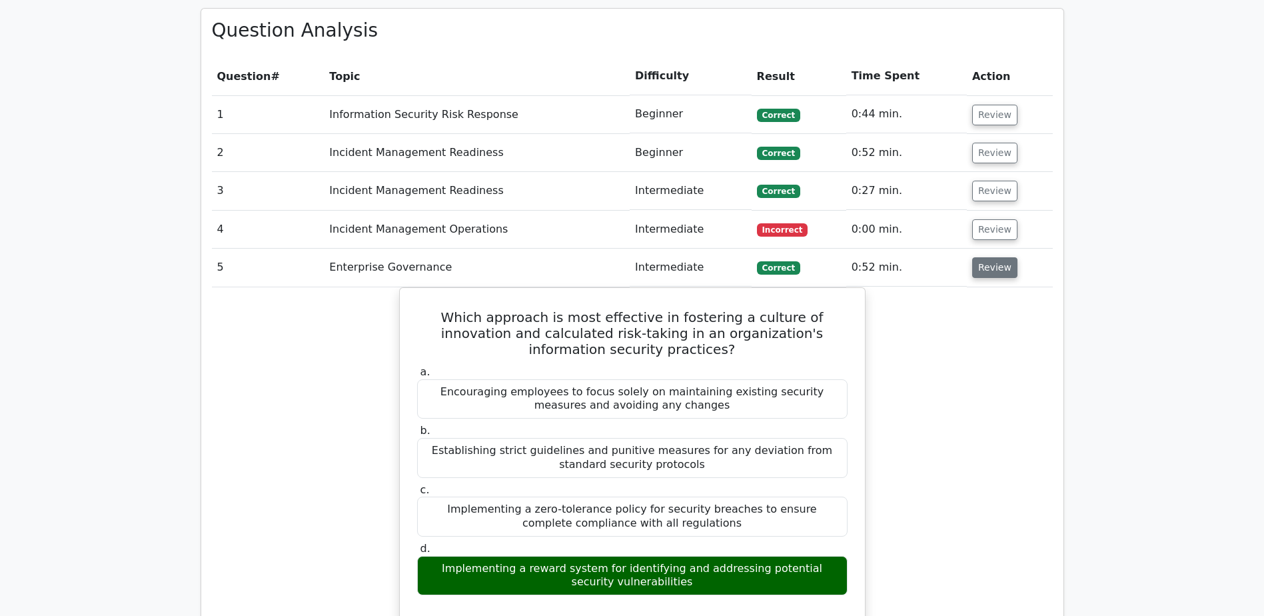
click at [996, 257] on button "Review" at bounding box center [994, 267] width 45 height 21
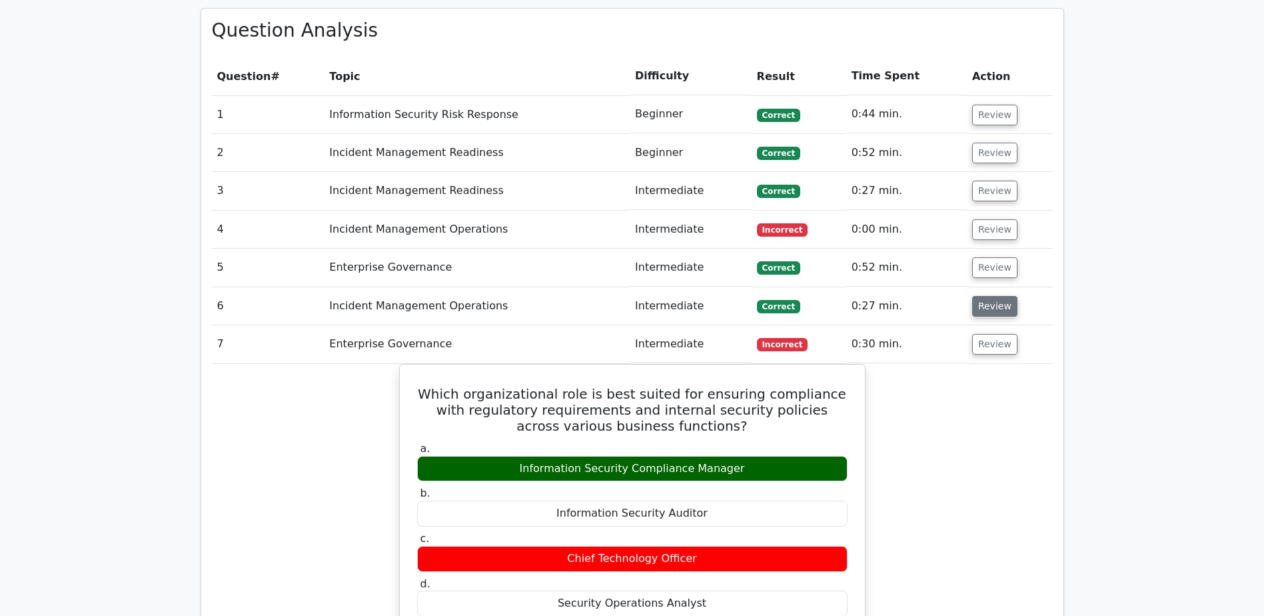
click at [989, 296] on button "Review" at bounding box center [994, 306] width 45 height 21
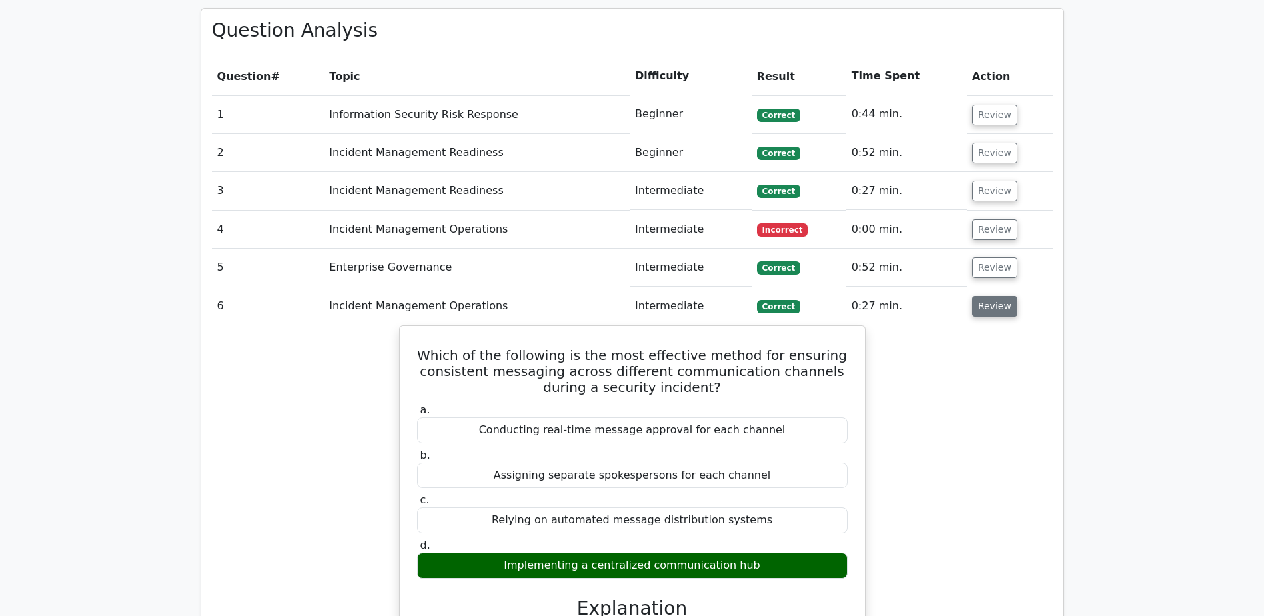
click at [995, 296] on button "Review" at bounding box center [994, 306] width 45 height 21
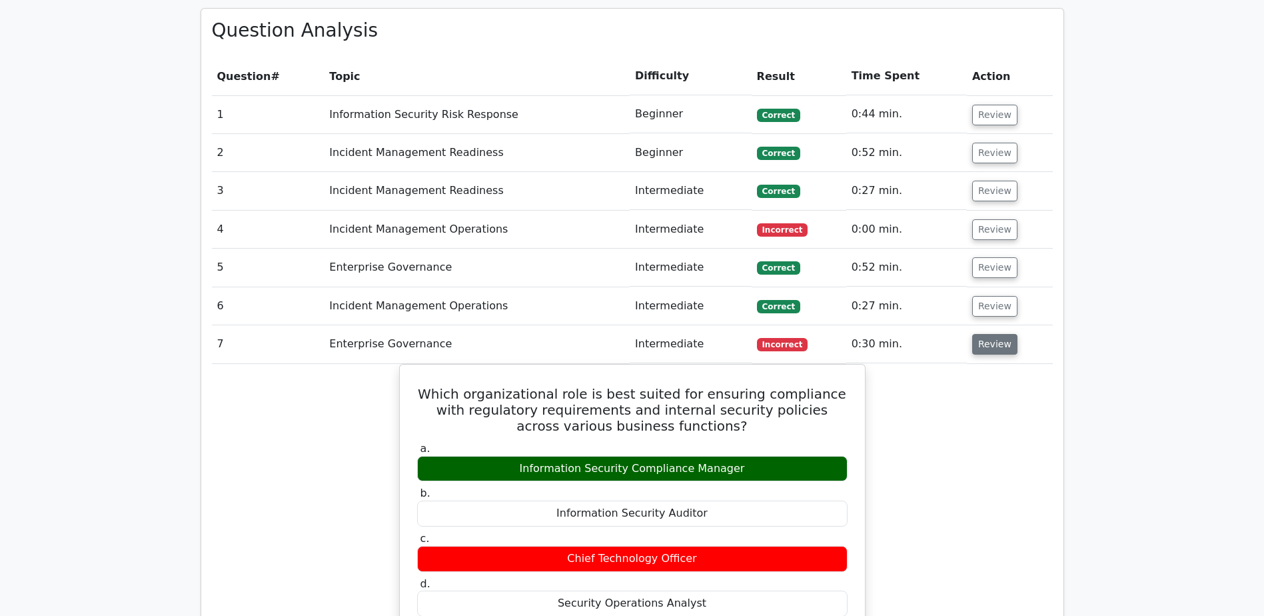
scroll to position [1133, 0]
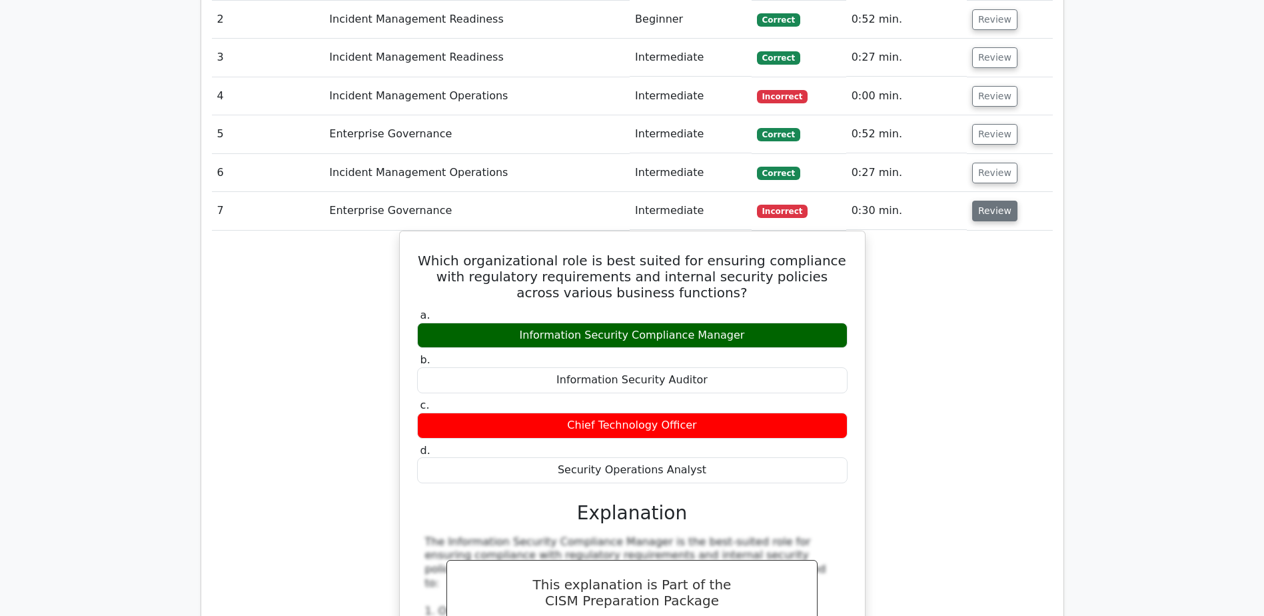
click at [995, 201] on button "Review" at bounding box center [994, 211] width 45 height 21
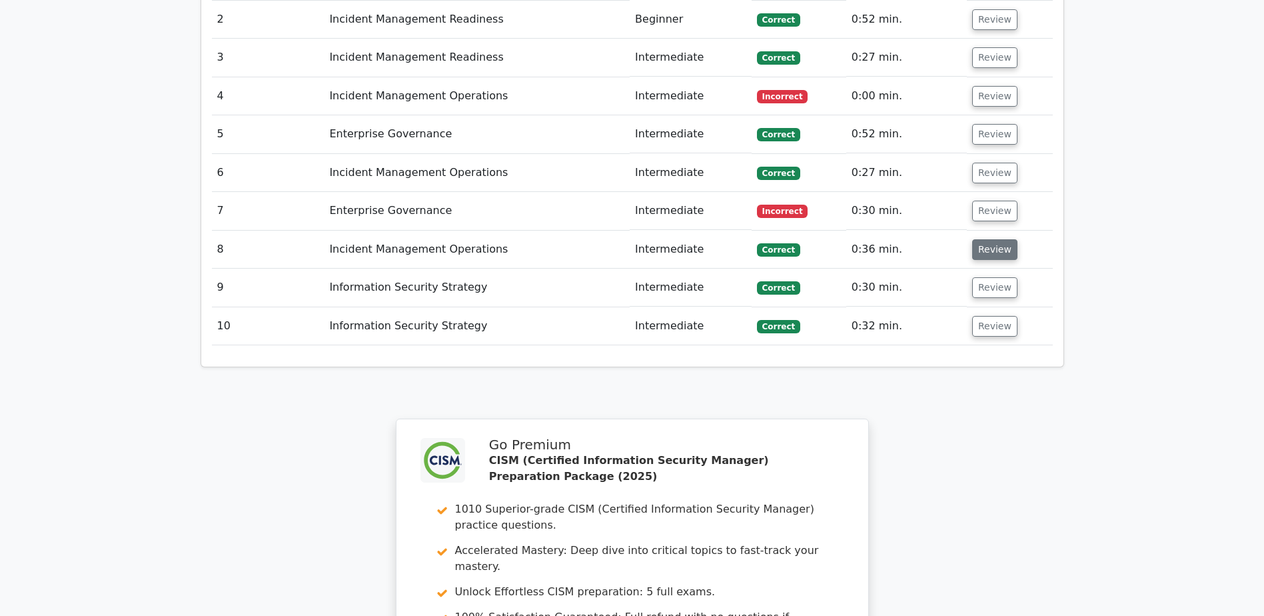
click at [989, 239] on button "Review" at bounding box center [994, 249] width 45 height 21
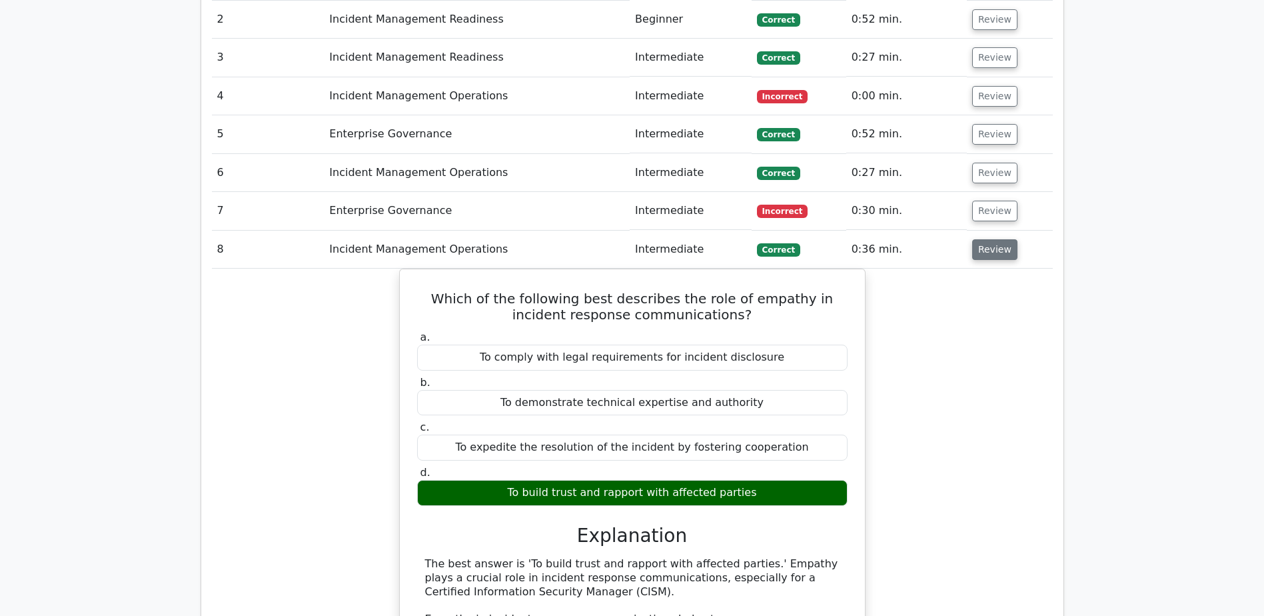
click at [991, 239] on button "Review" at bounding box center [994, 249] width 45 height 21
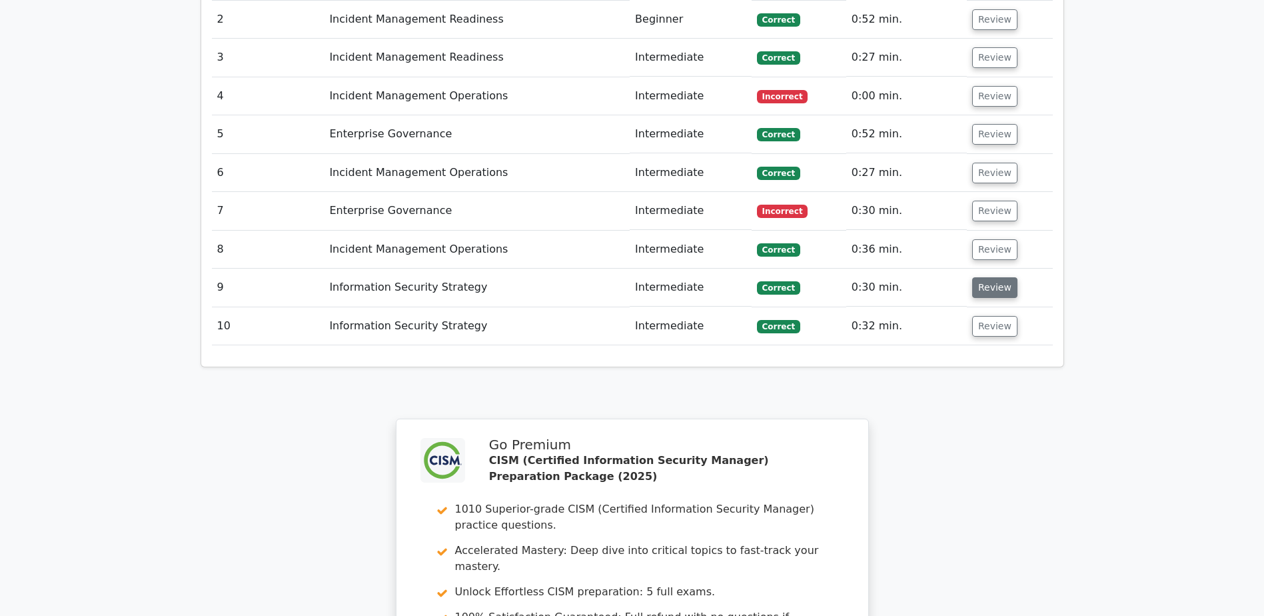
click at [993, 277] on button "Review" at bounding box center [994, 287] width 45 height 21
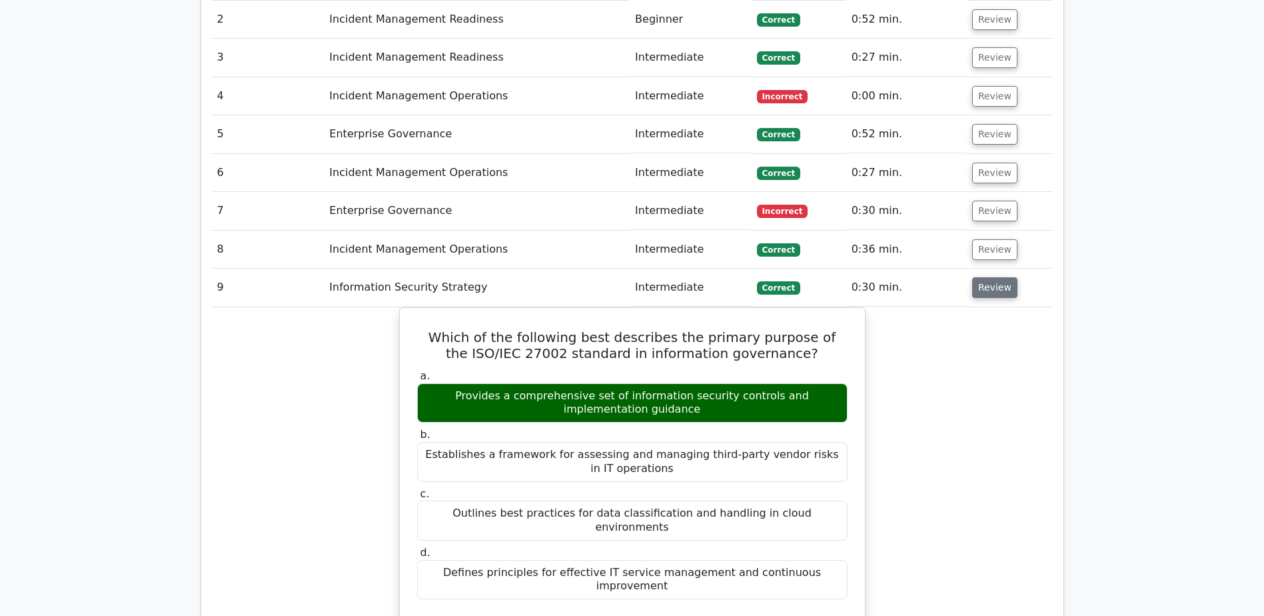
click at [993, 277] on button "Review" at bounding box center [994, 287] width 45 height 21
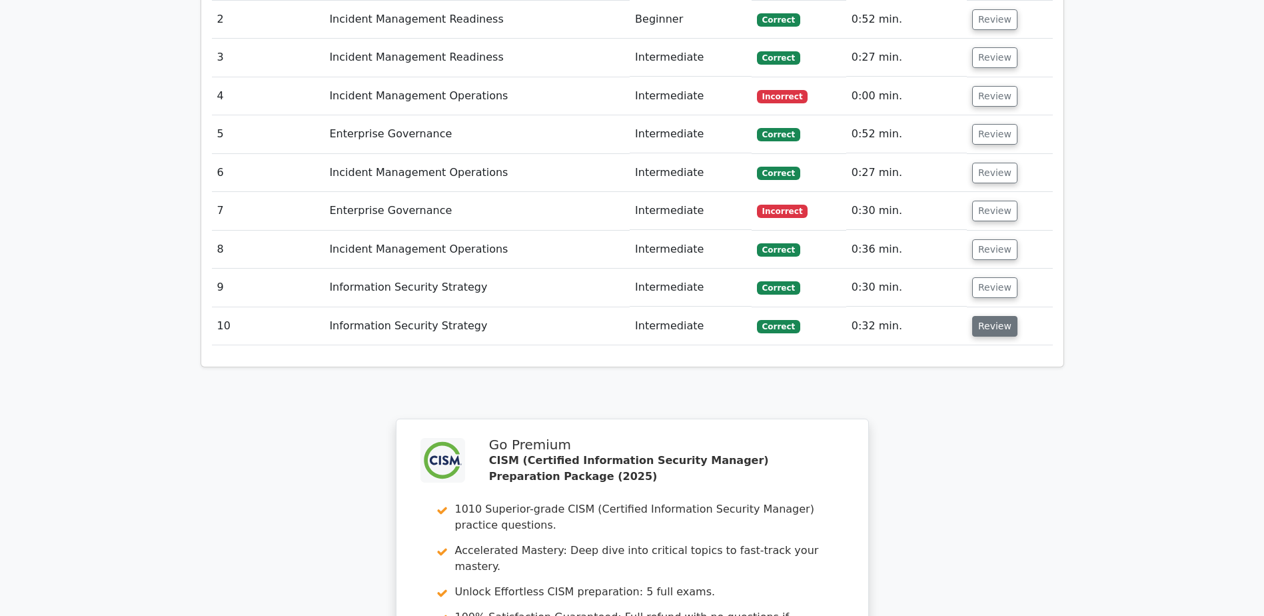
click at [989, 316] on button "Review" at bounding box center [994, 326] width 45 height 21
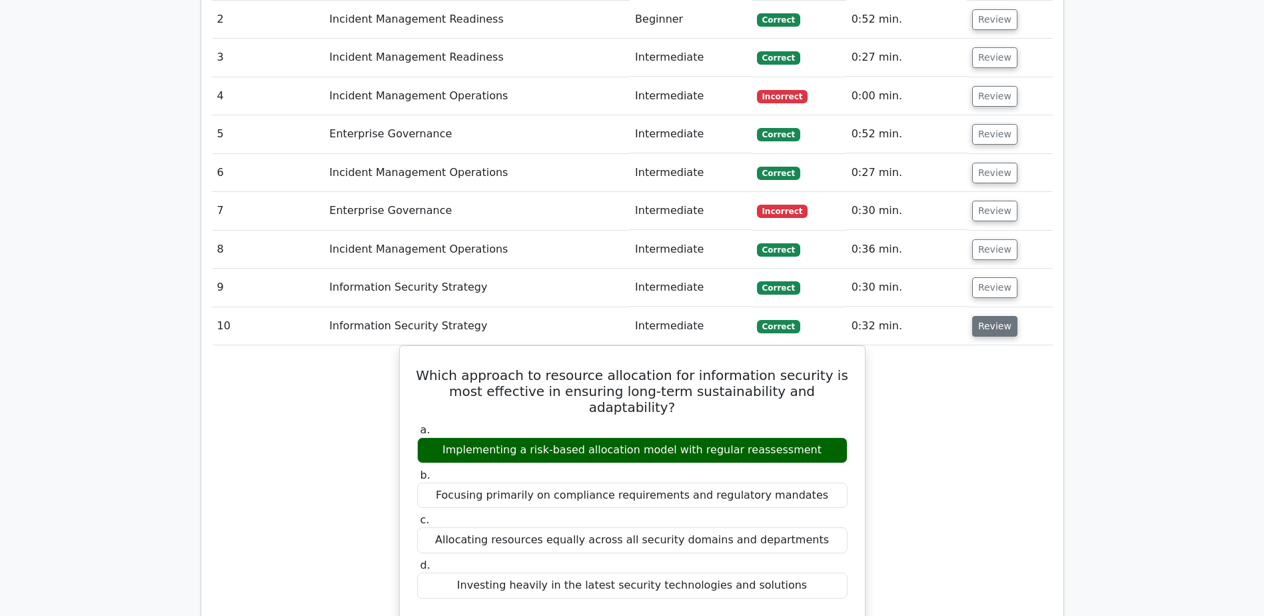
scroll to position [1199, 0]
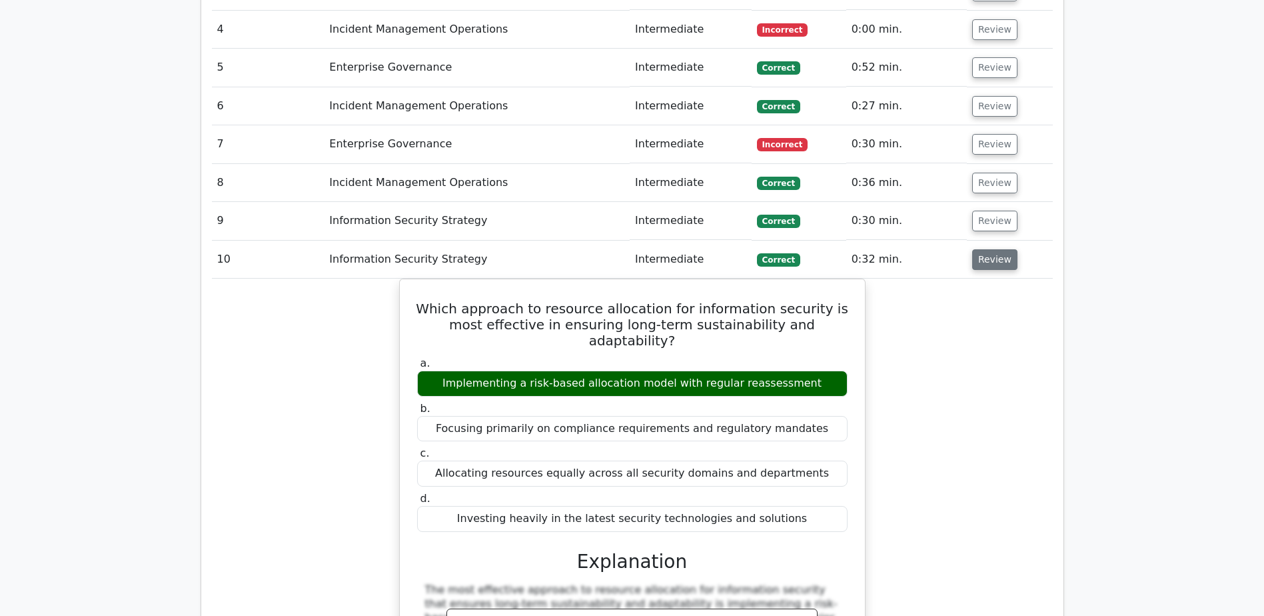
click at [993, 249] on button "Review" at bounding box center [994, 259] width 45 height 21
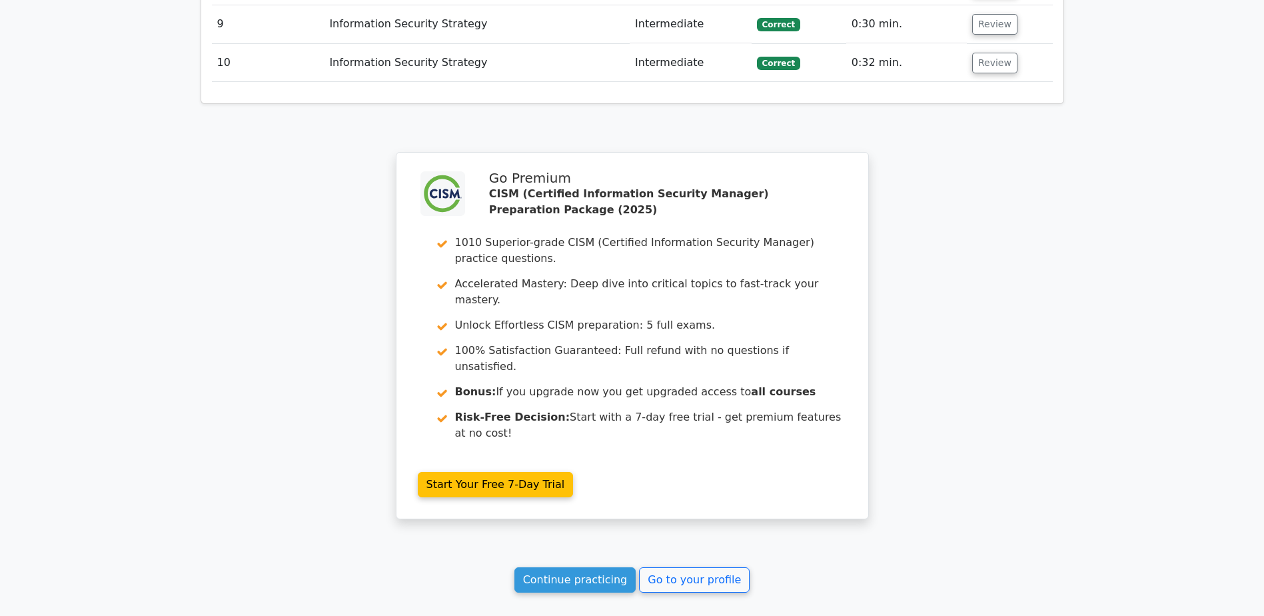
scroll to position [1466, 0]
